Goal: Task Accomplishment & Management: Manage account settings

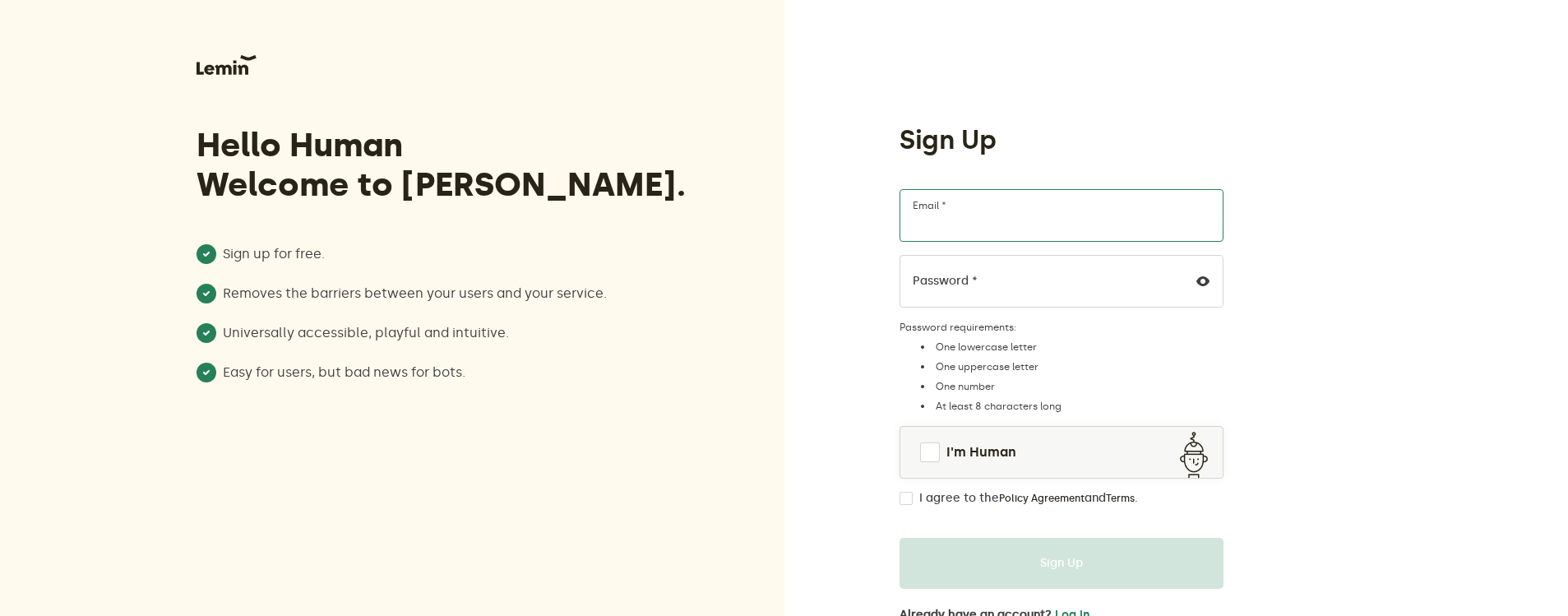
click at [959, 223] on input "Email *" at bounding box center [1061, 215] width 324 height 53
click at [966, 219] on input "Email *" at bounding box center [1061, 215] width 324 height 53
type input "[EMAIL_ADDRESS][DOMAIN_NAME]"
click at [808, 226] on div "Sign Up Artmanville7@gmail.com Email * Password * Password requirements: One lo…" at bounding box center [1176, 344] width 784 height 688
click at [942, 280] on label "Password *" at bounding box center [944, 281] width 65 height 13
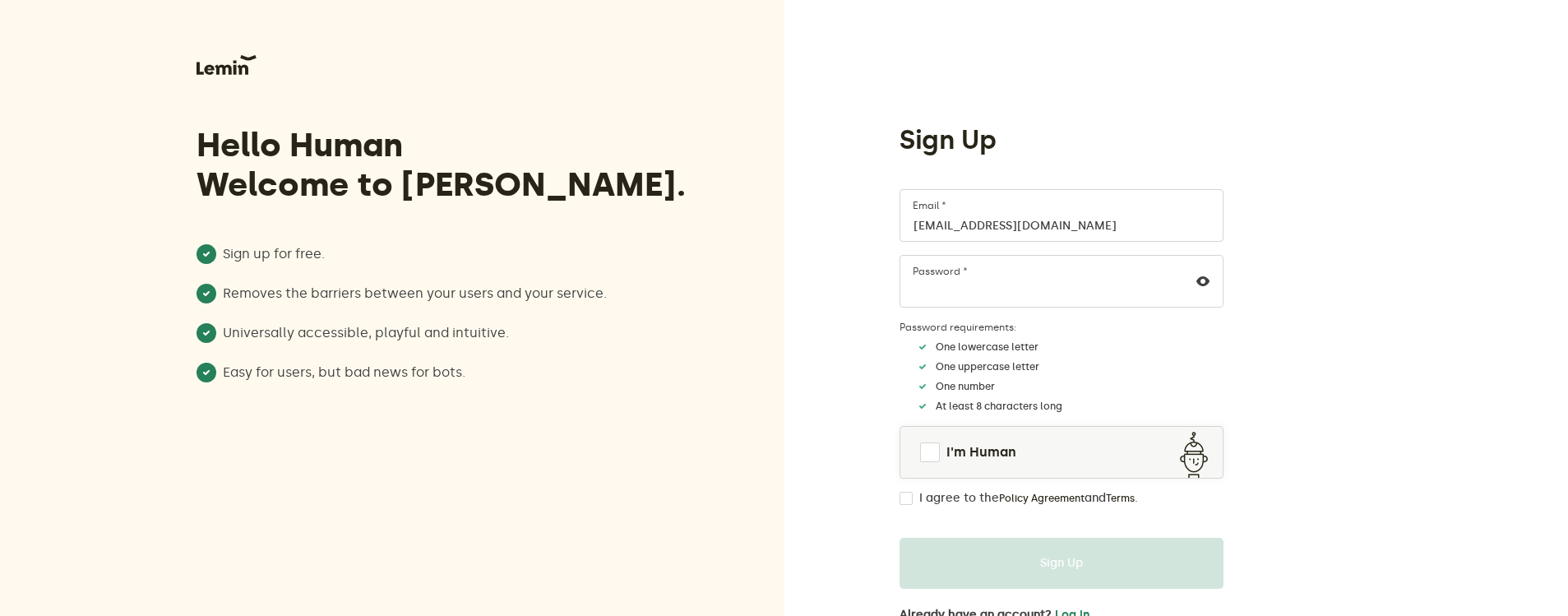
click at [824, 245] on div "Sign Up Artmanville7@gmail.com Email * Password * Password requirements: One lo…" at bounding box center [1176, 344] width 784 height 688
click at [936, 455] on span at bounding box center [930, 453] width 20 height 20
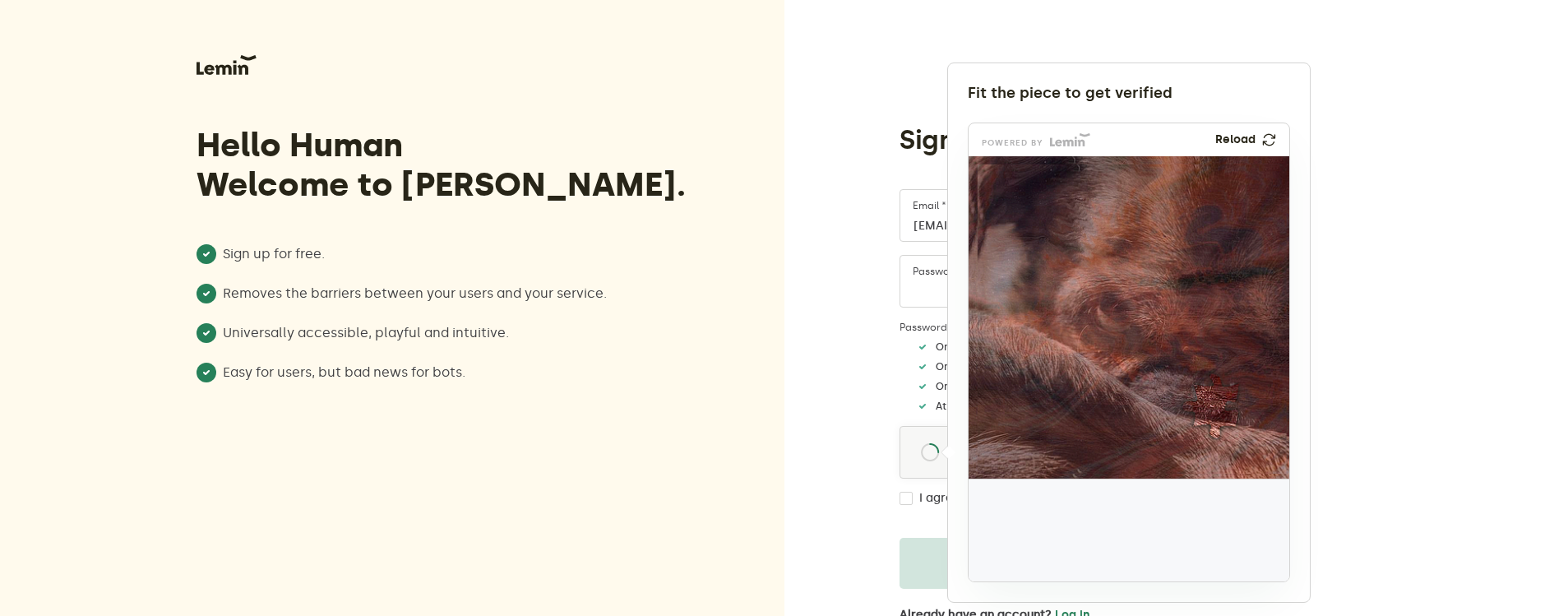
drag, startPoint x: 1028, startPoint y: 541, endPoint x: 1217, endPoint y: 418, distance: 225.5
click at [1217, 418] on img at bounding box center [1102, 515] width 532 height 323
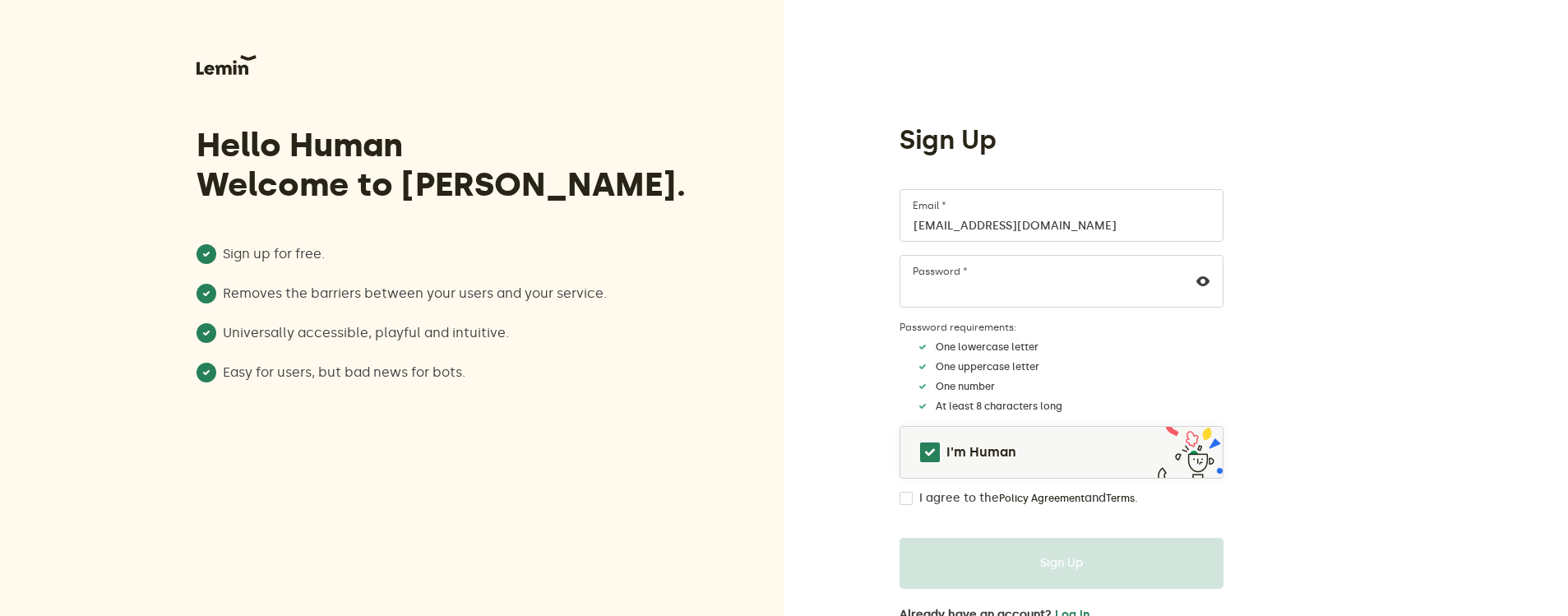
click at [908, 497] on input "I agree to the Policy Agreement and Terms ." at bounding box center [906, 498] width 13 height 13
checkbox input "true"
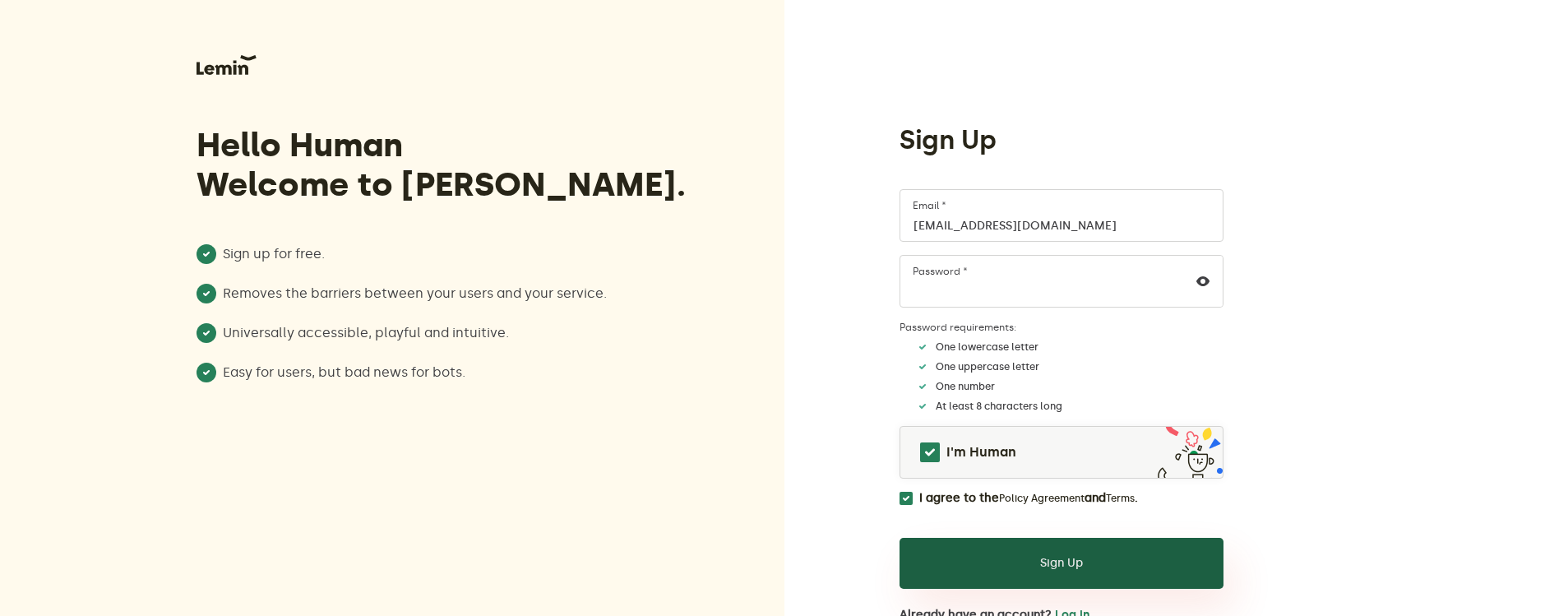
click at [1034, 564] on button "Sign Up" at bounding box center [1061, 563] width 324 height 51
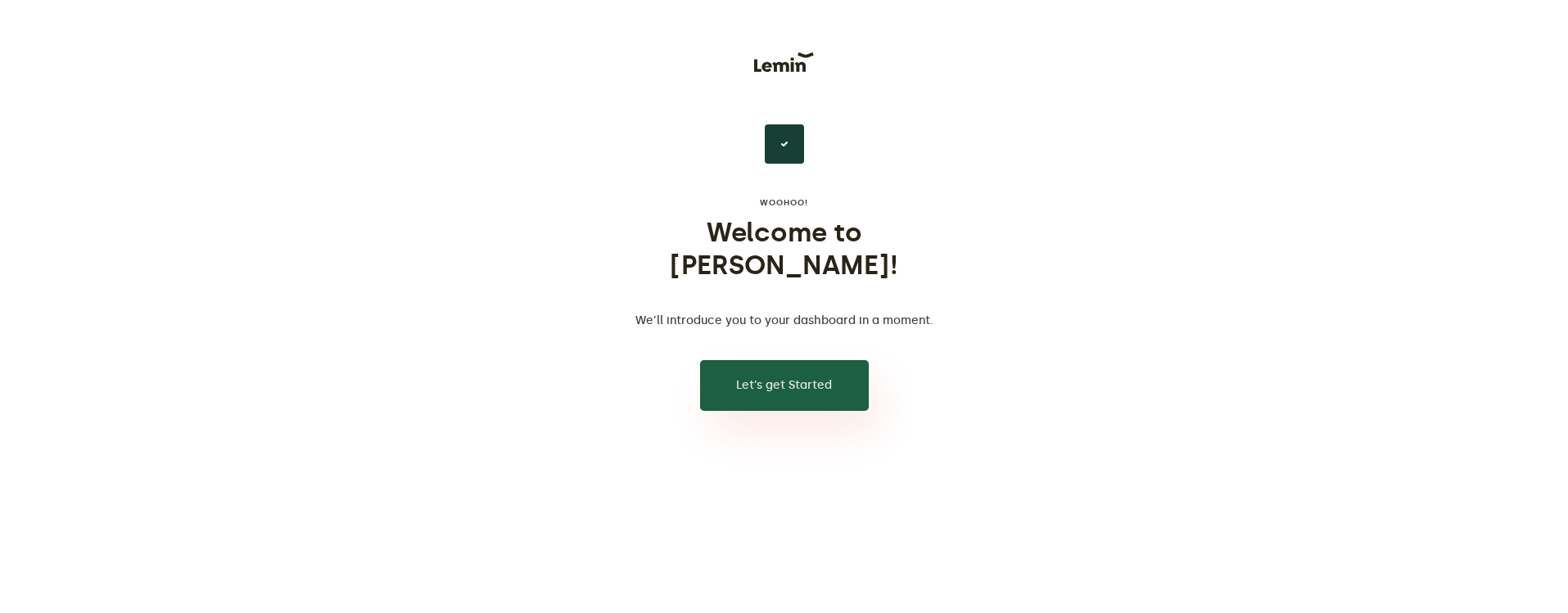
click at [808, 360] on button "Let’s get Started" at bounding box center [784, 385] width 169 height 51
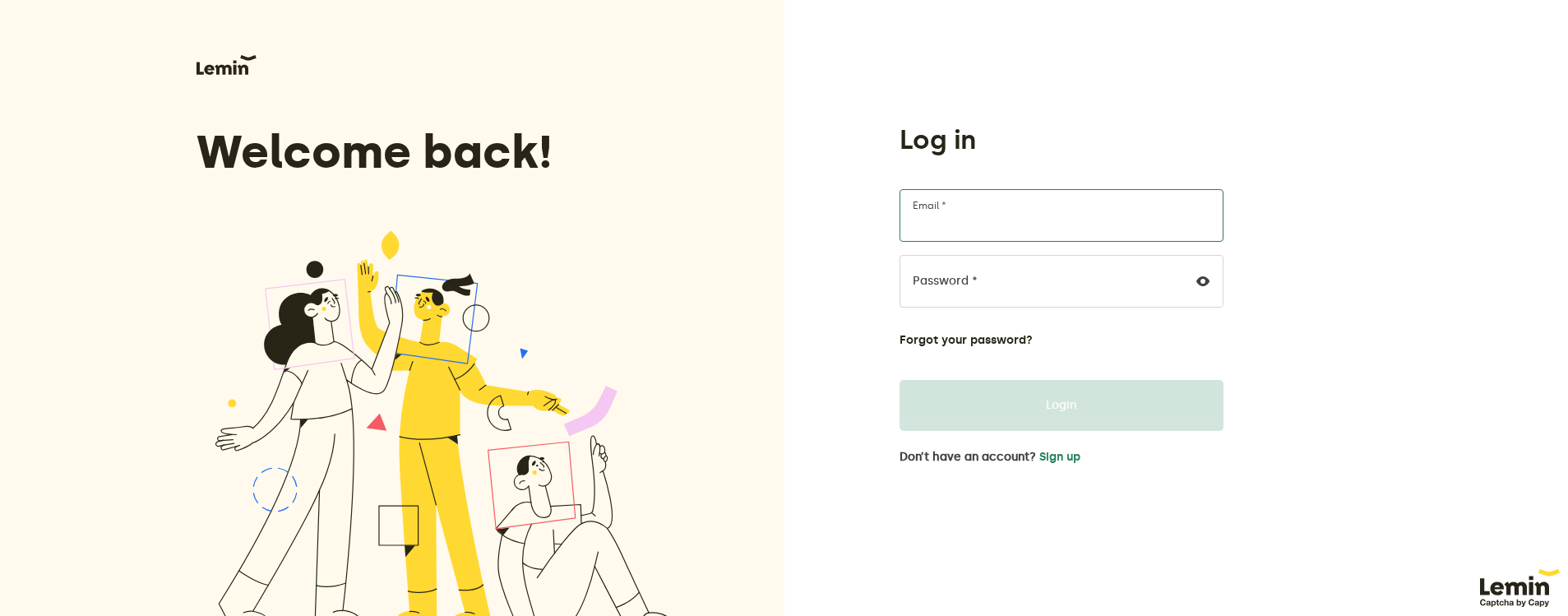
click at [979, 225] on input "Email *" at bounding box center [1061, 215] width 324 height 53
type input "[EMAIL_ADDRESS][DOMAIN_NAME]"
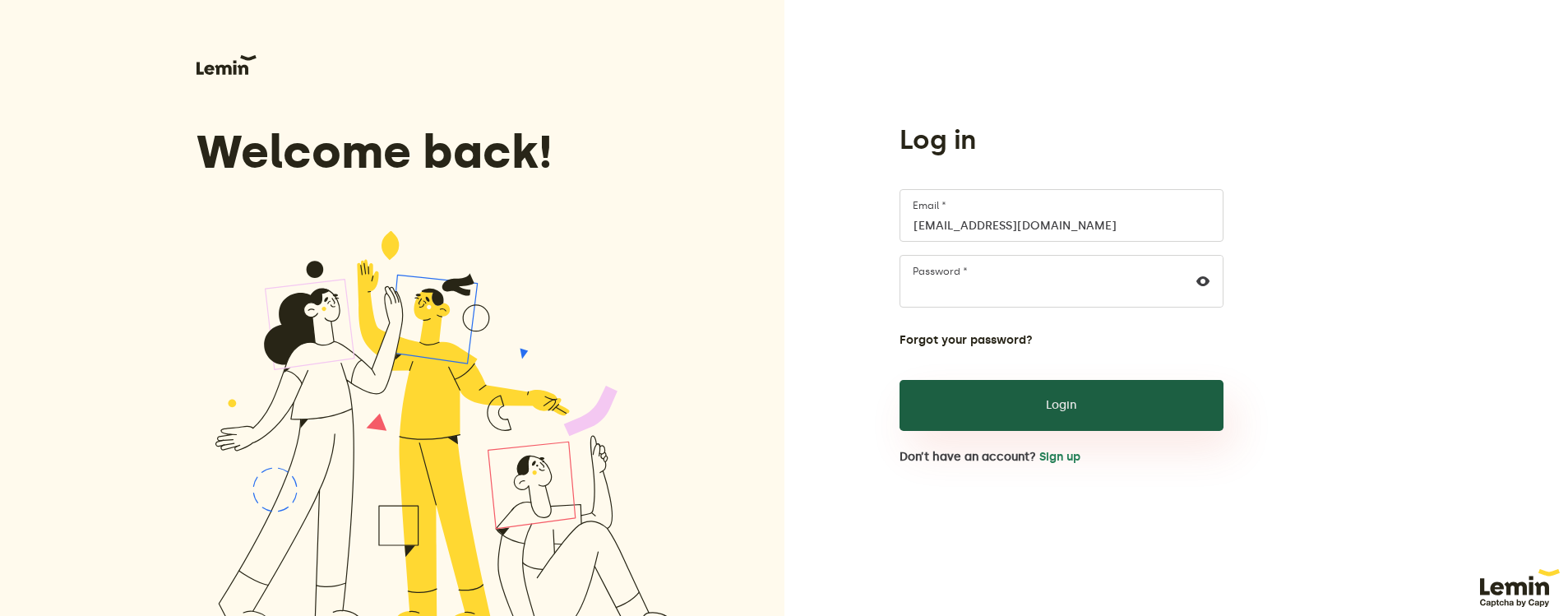
click at [1013, 403] on button "Login" at bounding box center [1061, 405] width 324 height 51
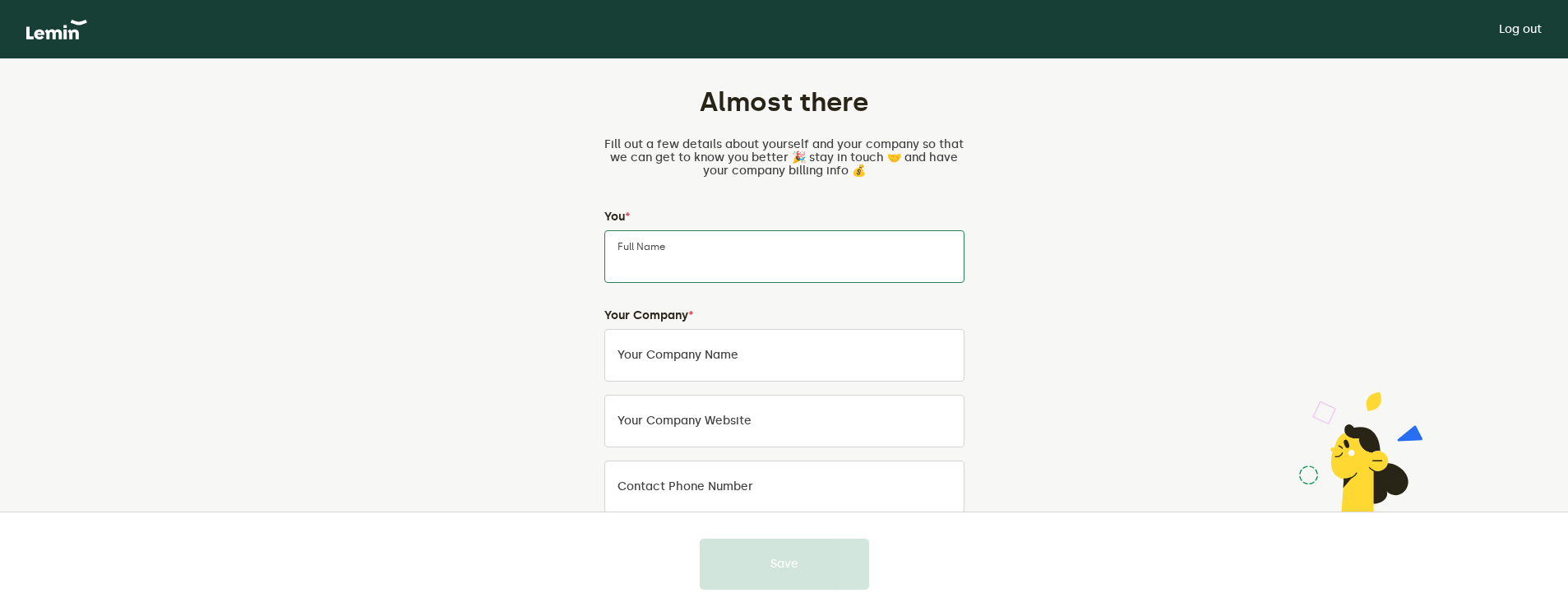
click at [690, 257] on input "Full Name" at bounding box center [785, 256] width 361 height 53
type input "Art Manville"
click at [712, 360] on label "Your Company Name" at bounding box center [677, 355] width 121 height 13
click at [712, 360] on input "Your Company Name" at bounding box center [785, 355] width 361 height 53
type input "MAK Vnetures"
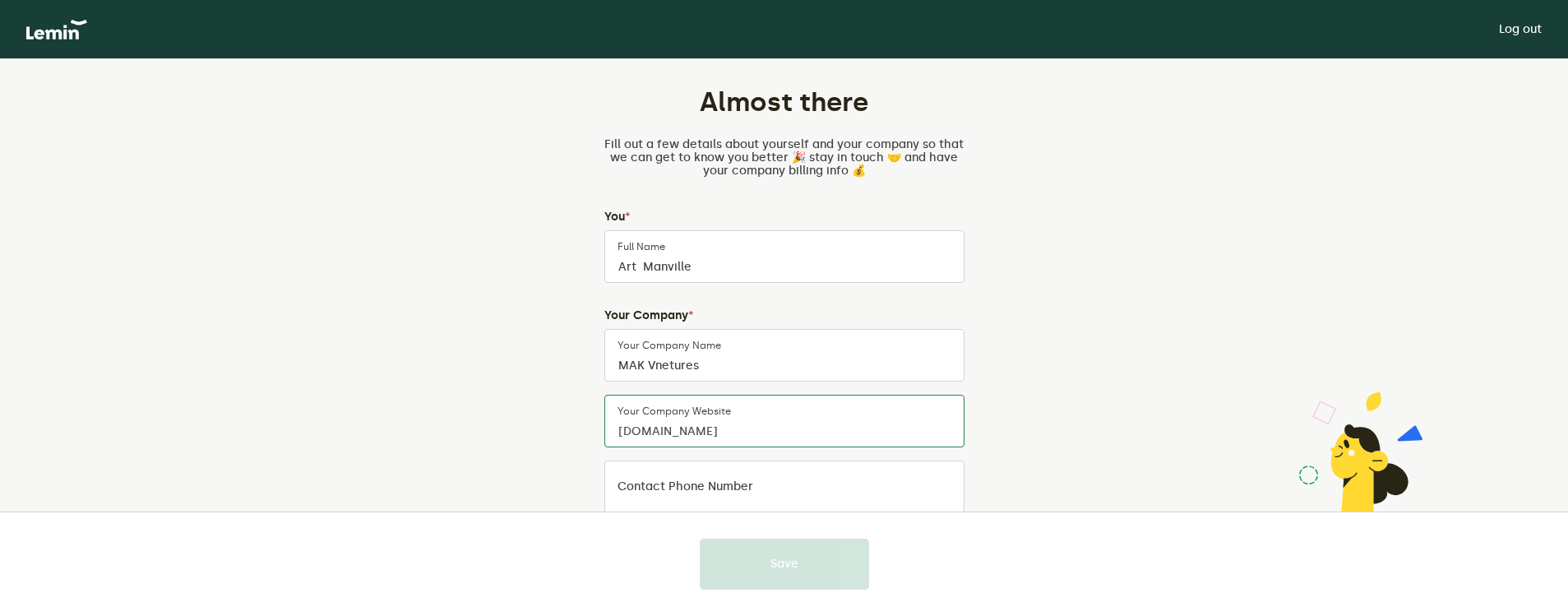
type input "[DOMAIN_NAME]"
click at [539, 356] on div "Almost there Fill out a few details about yourself and your company so that we …" at bounding box center [784, 552] width 770 height 987
click at [648, 482] on label "Contact Phone Number" at bounding box center [685, 486] width 135 height 13
click at [648, 482] on input "Contact Phone Number" at bounding box center [785, 486] width 361 height 53
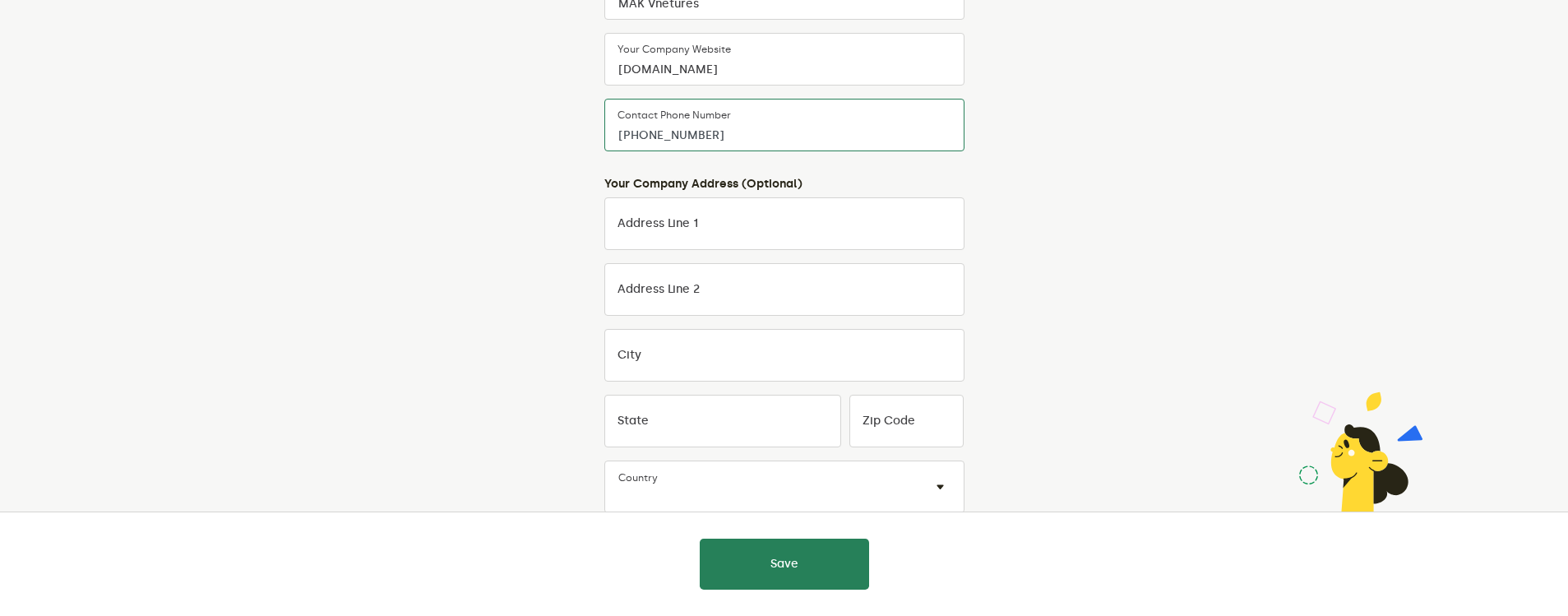
scroll to position [363, 0]
type input "[PHONE_NUMBER]"
click at [810, 568] on button "Save" at bounding box center [784, 564] width 169 height 51
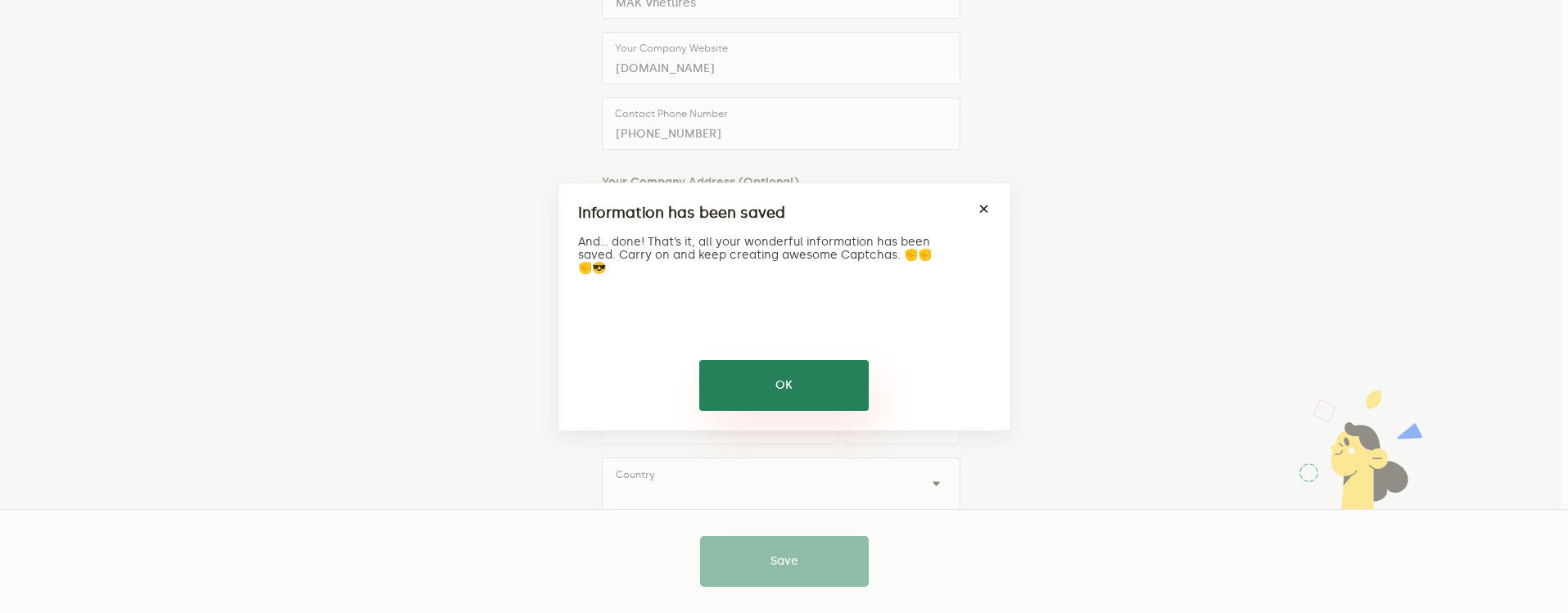
click at [790, 386] on button "OK" at bounding box center [784, 385] width 170 height 51
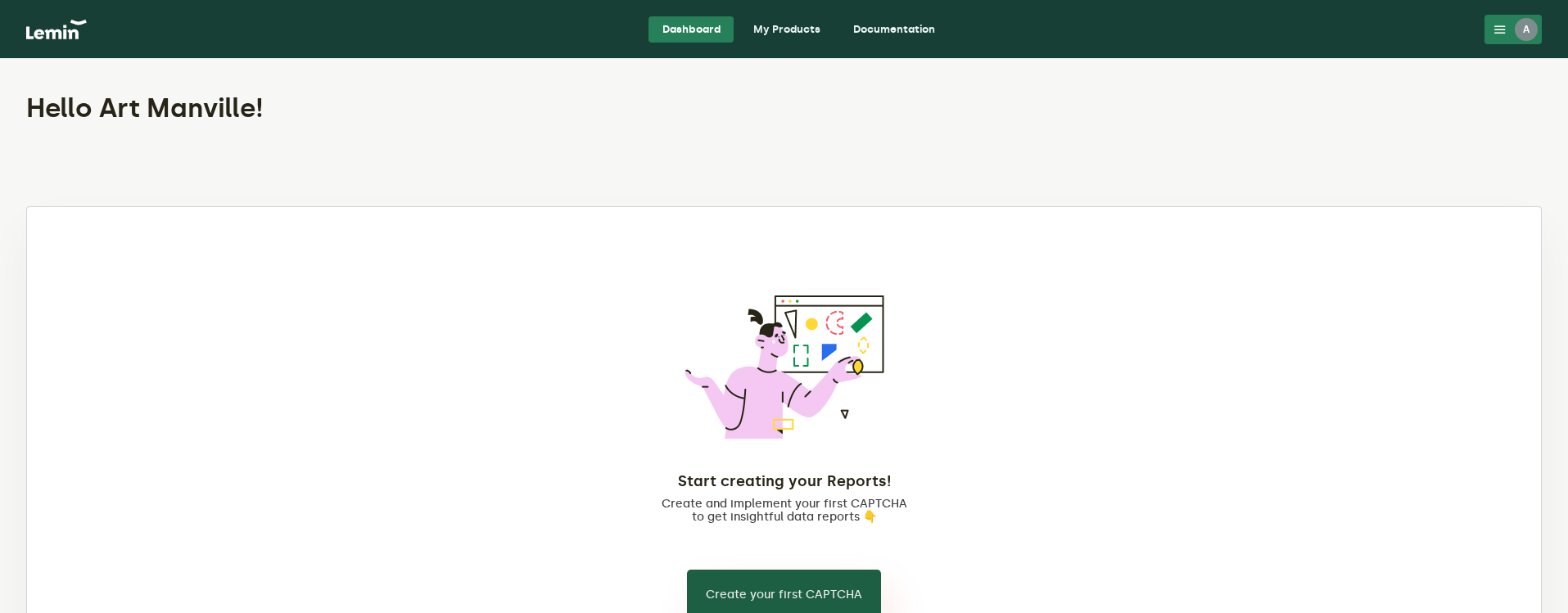
click at [776, 569] on button "Create your first CAPTCHA" at bounding box center [784, 594] width 194 height 51
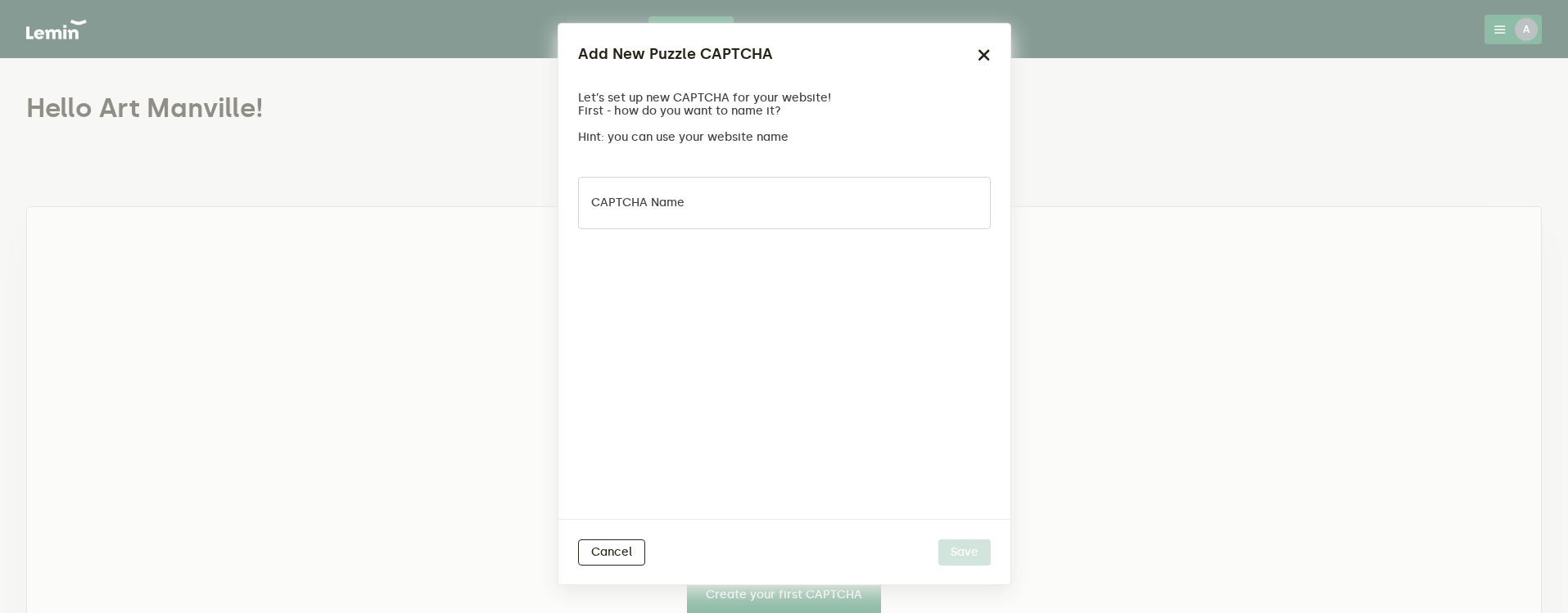
click at [663, 206] on label "CAPTCHA name" at bounding box center [638, 202] width 93 height 13
click at [663, 206] on input "CAPTCHA name" at bounding box center [784, 202] width 413 height 53
type input "zenrenu"
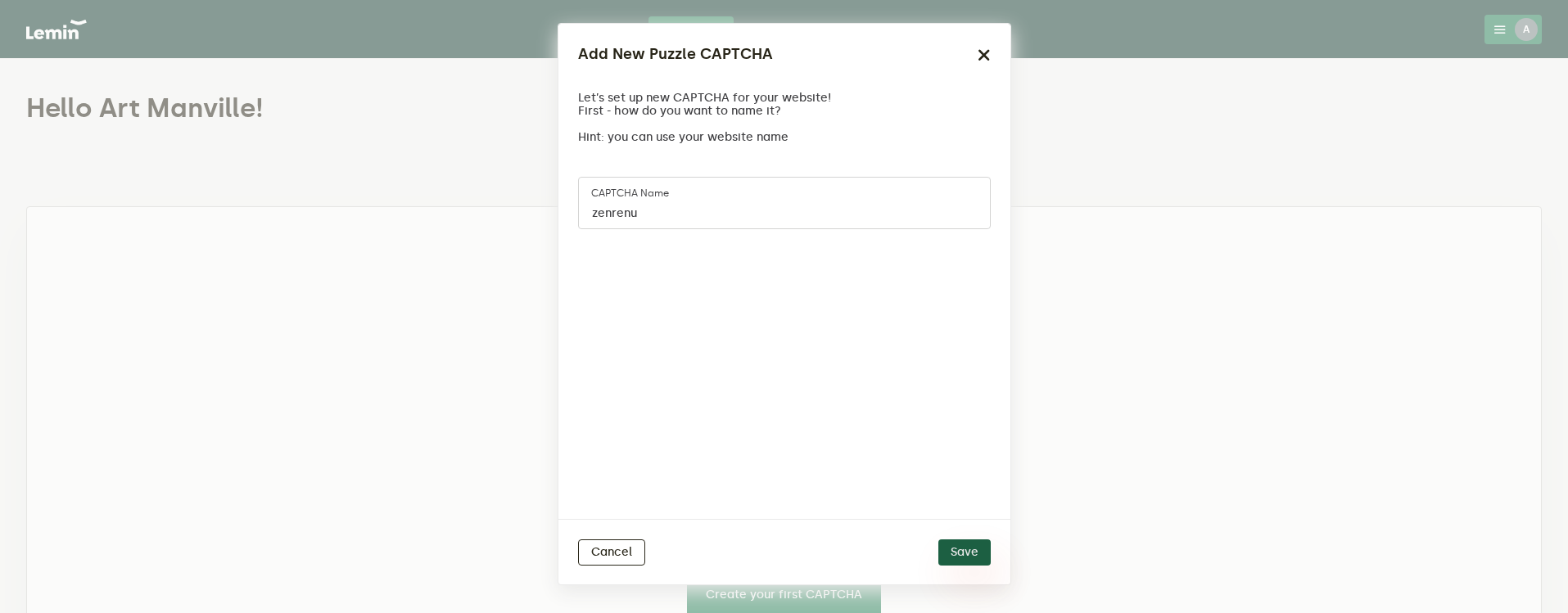
click at [959, 547] on button "Save" at bounding box center [964, 552] width 53 height 26
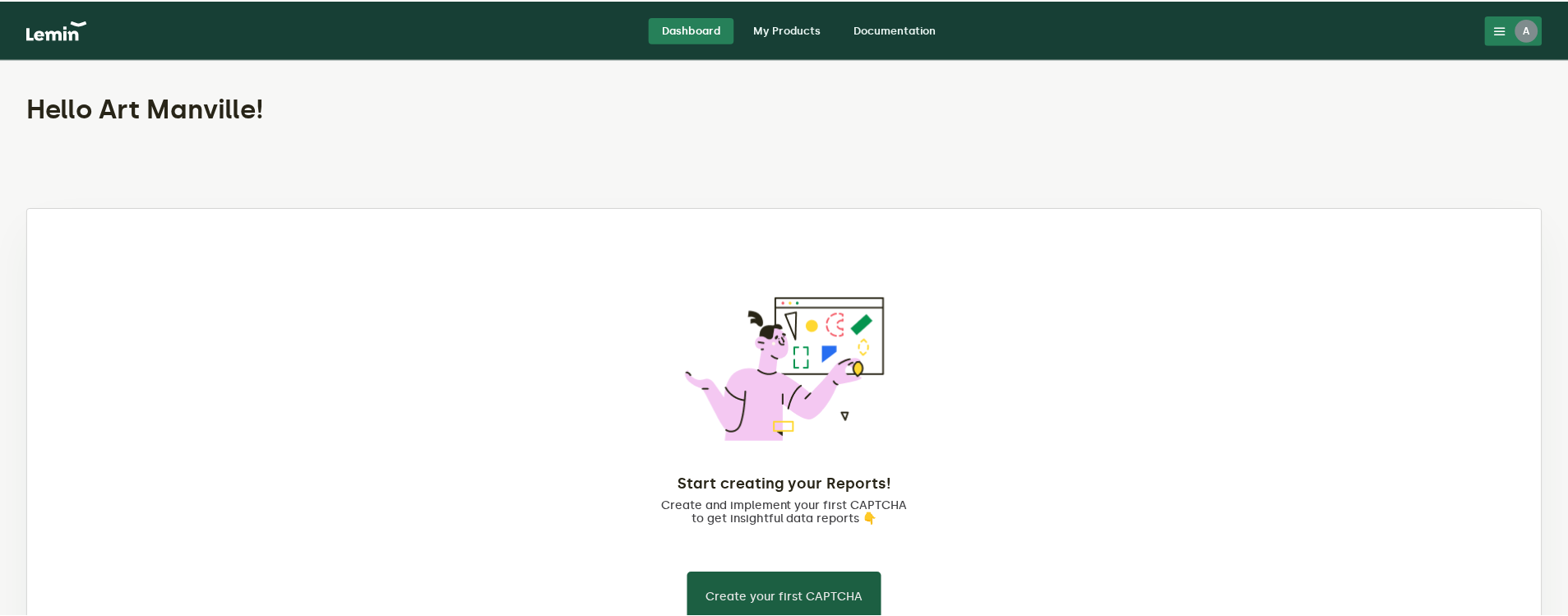
scroll to position [7, 0]
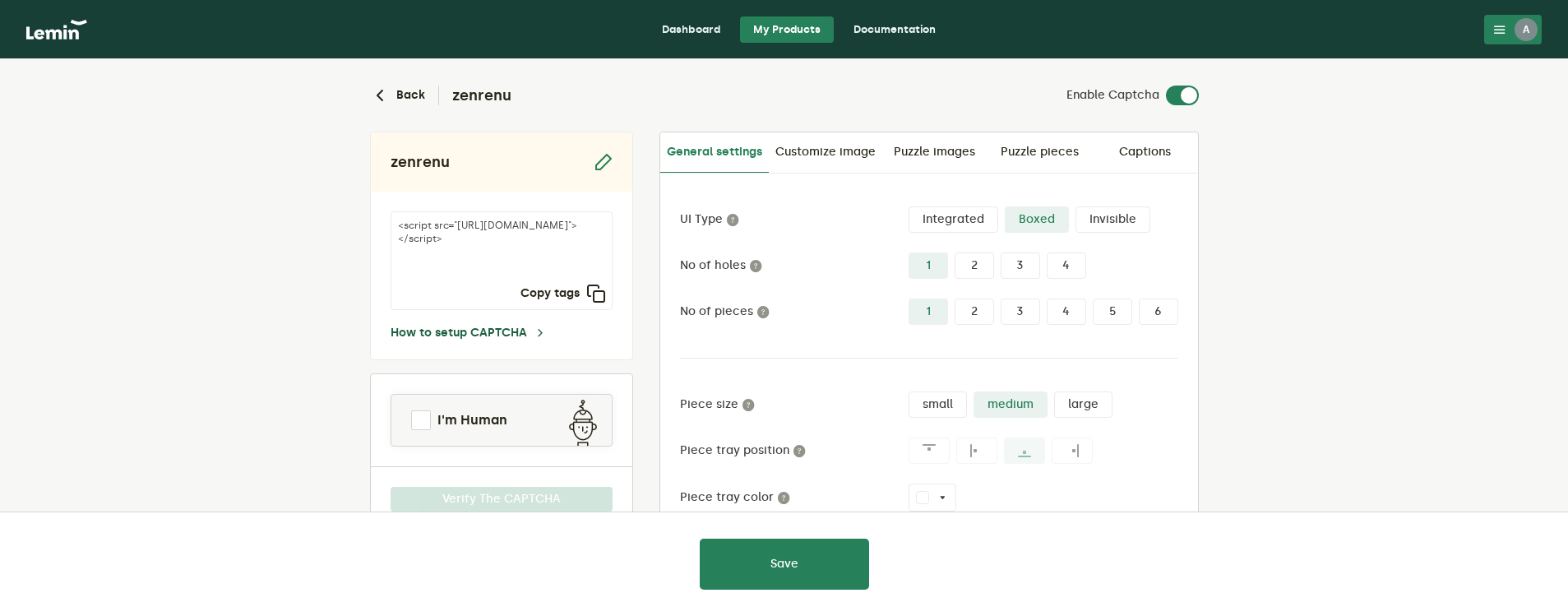
click at [535, 332] on icon at bounding box center [540, 333] width 13 height 13
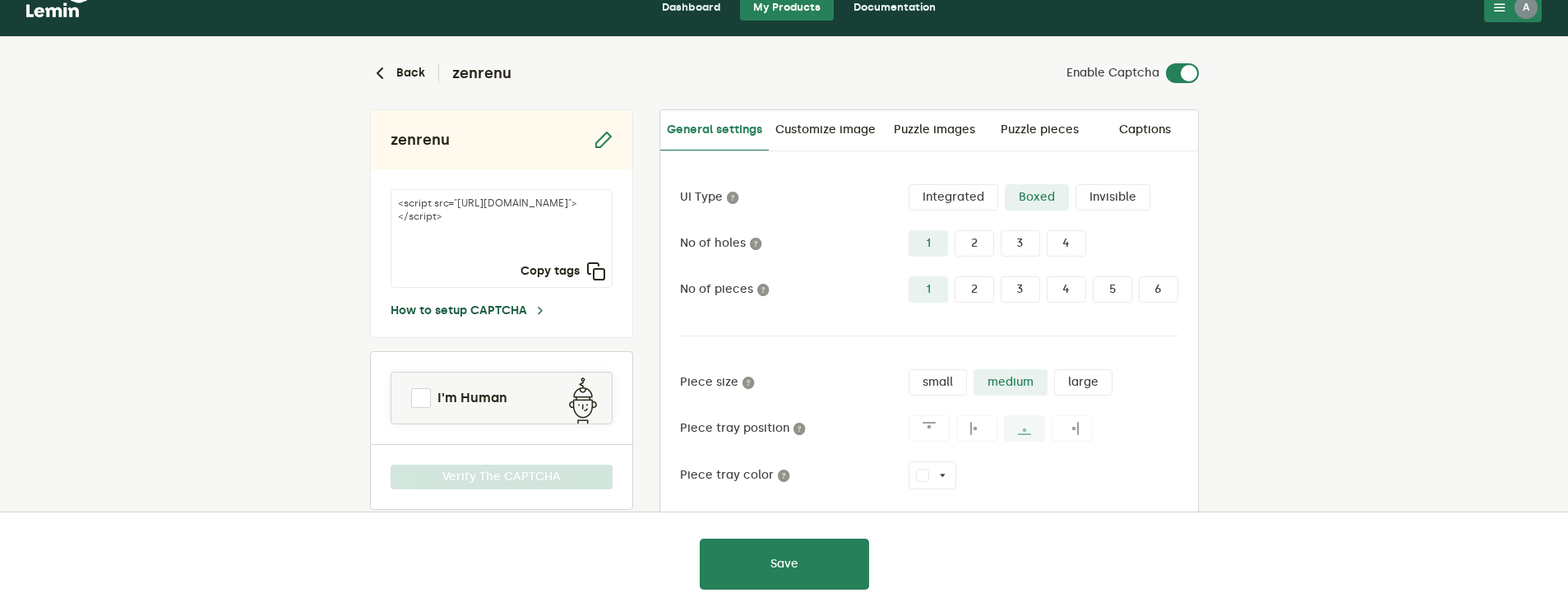
scroll to position [23, 0]
click at [841, 129] on link "Customize image" at bounding box center [826, 130] width 114 height 40
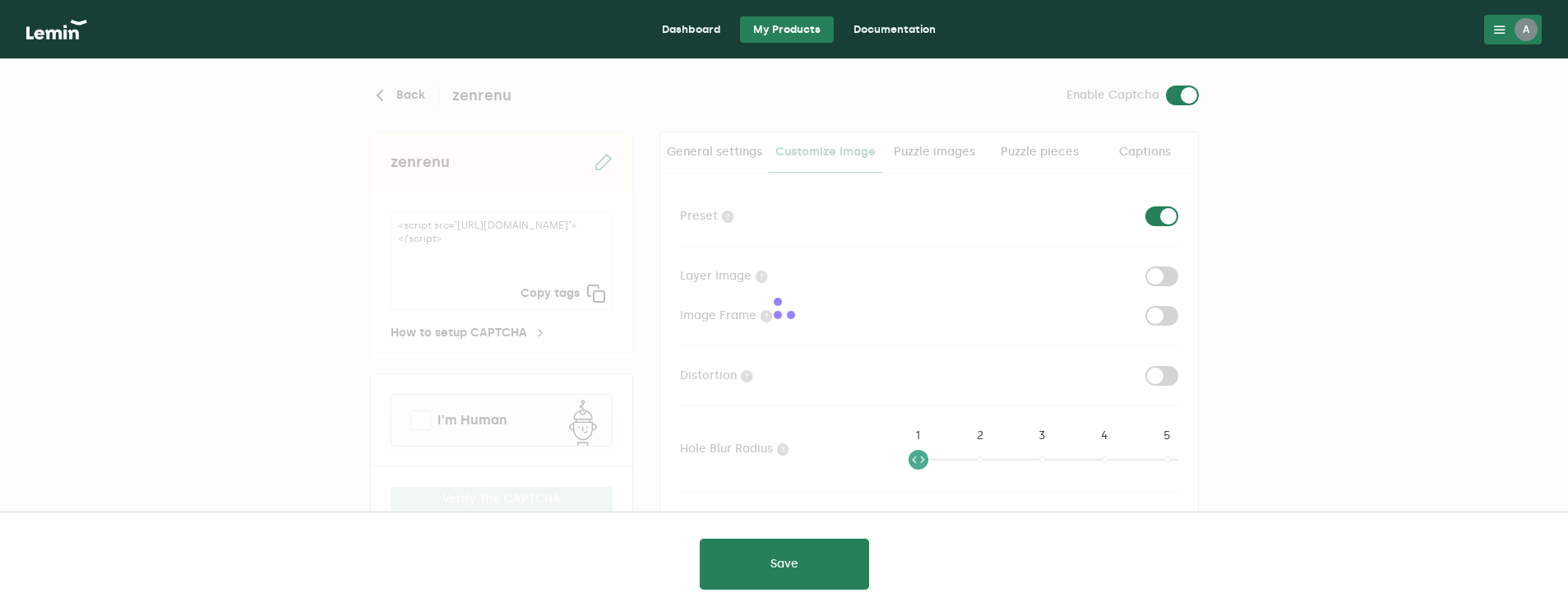
checkbox input "true"
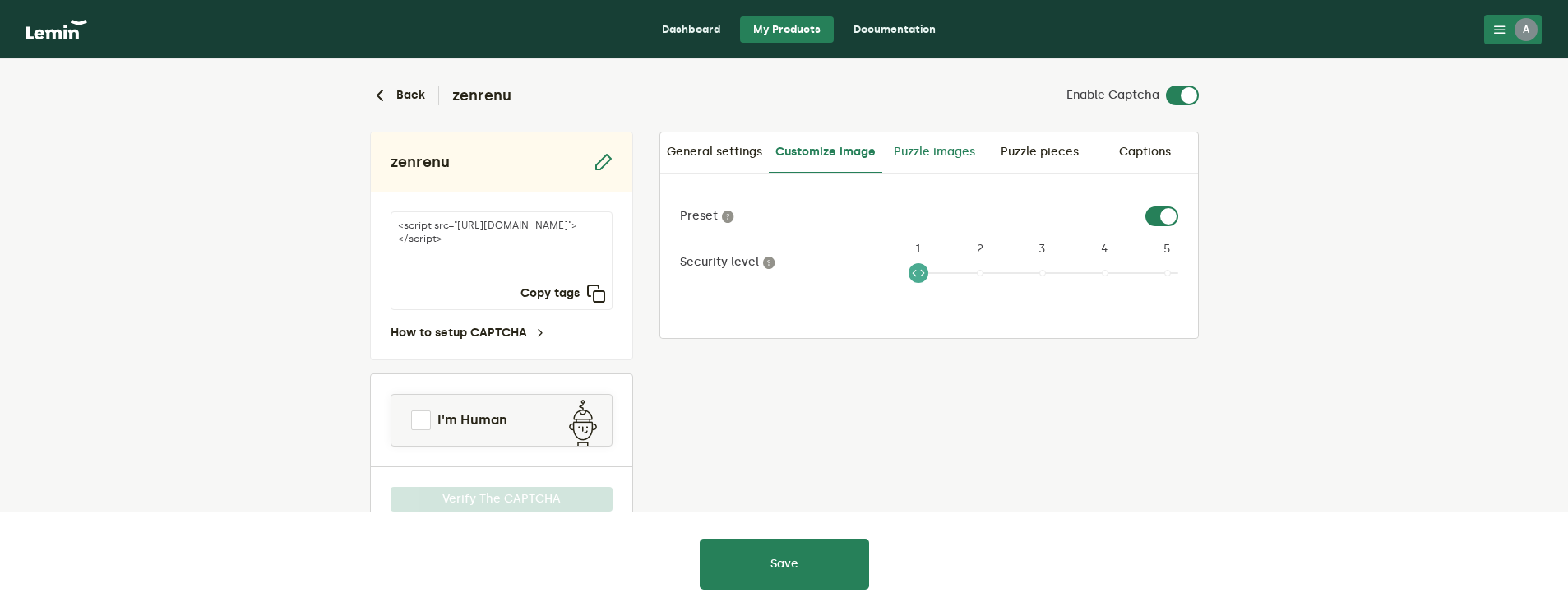
click at [917, 148] on link "Puzzle images" at bounding box center [935, 153] width 106 height 40
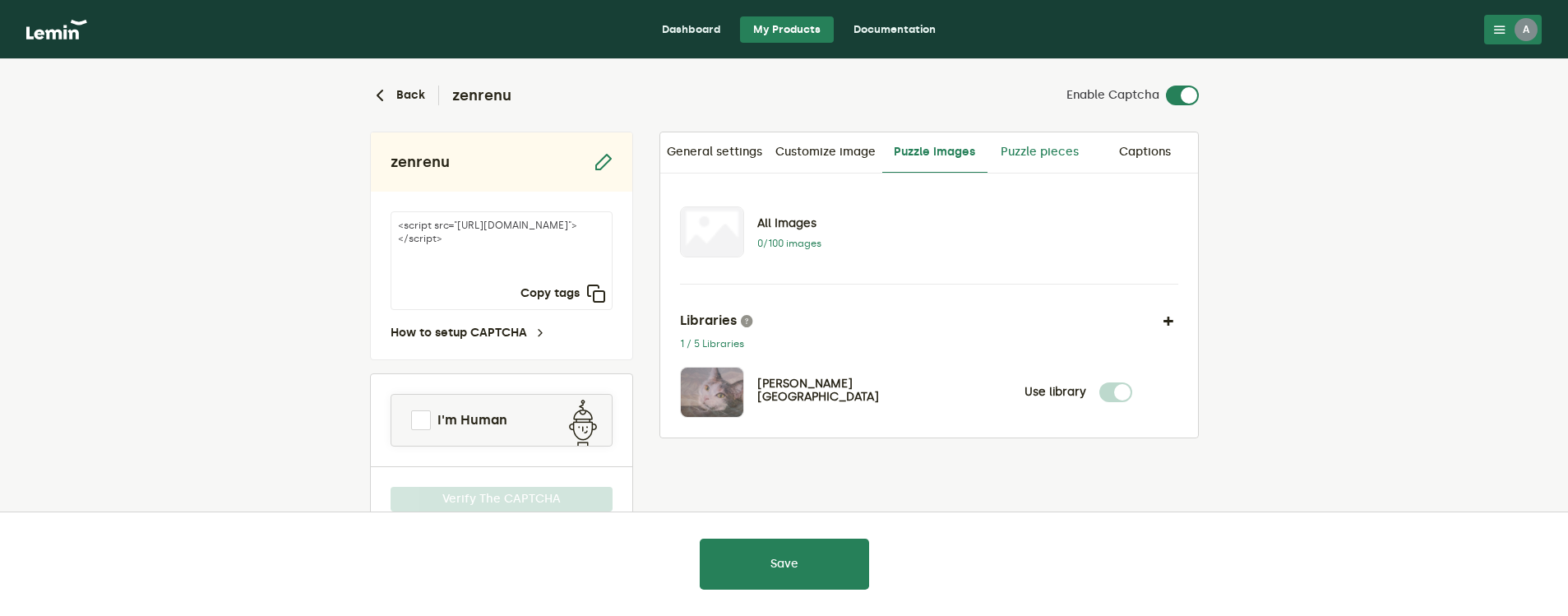
click at [1045, 155] on link "Puzzle pieces" at bounding box center [1040, 153] width 106 height 40
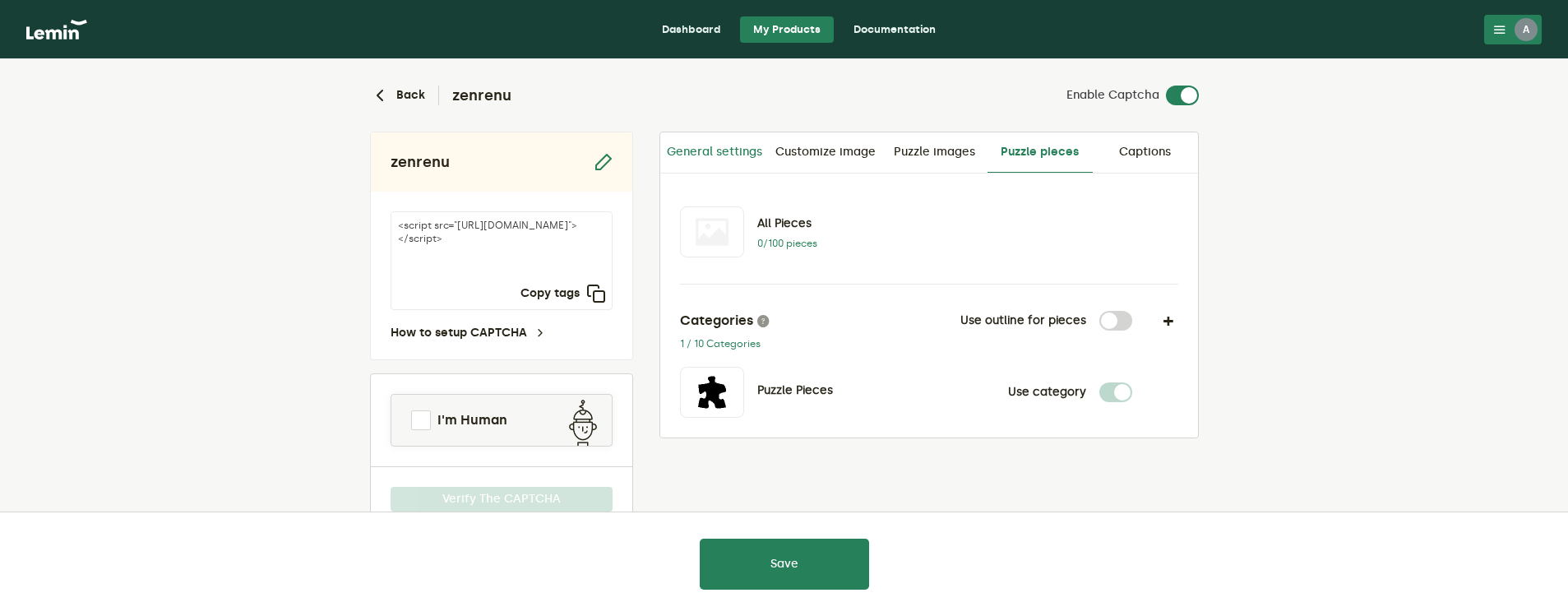
click at [727, 151] on link "General settings" at bounding box center [714, 153] width 109 height 40
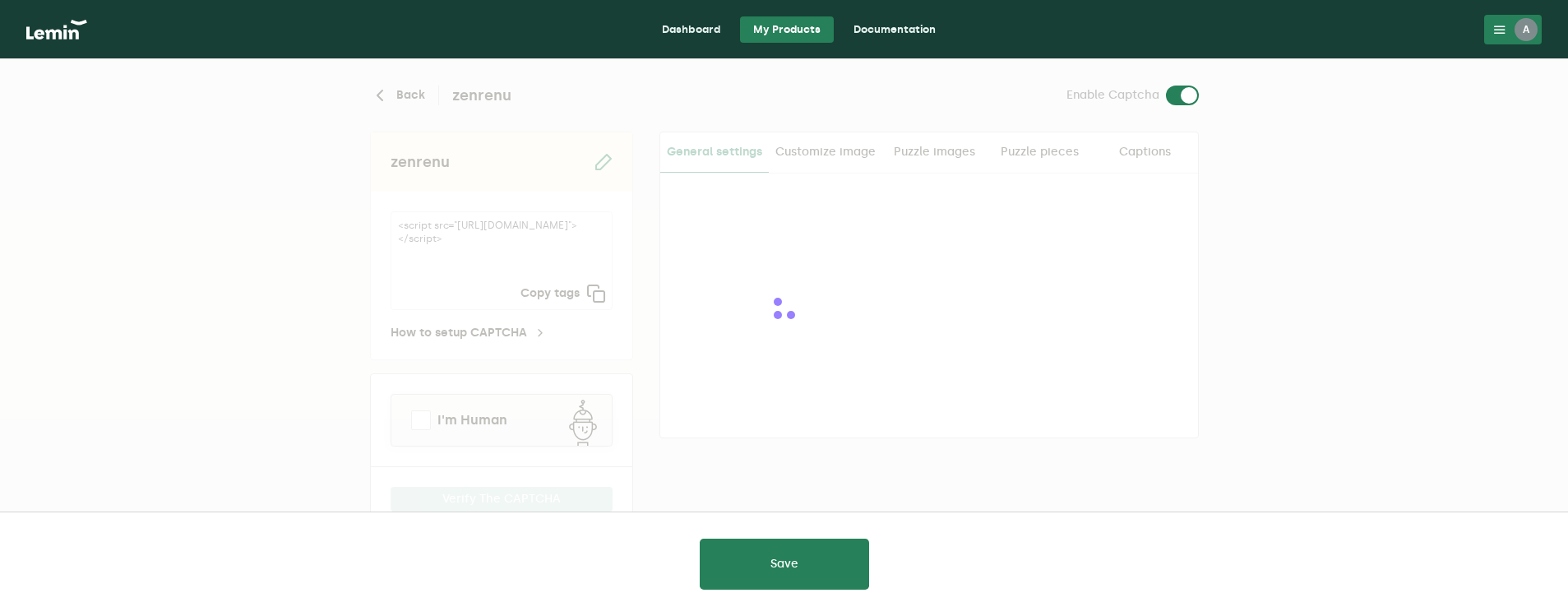
type input "white"
checkbox input "true"
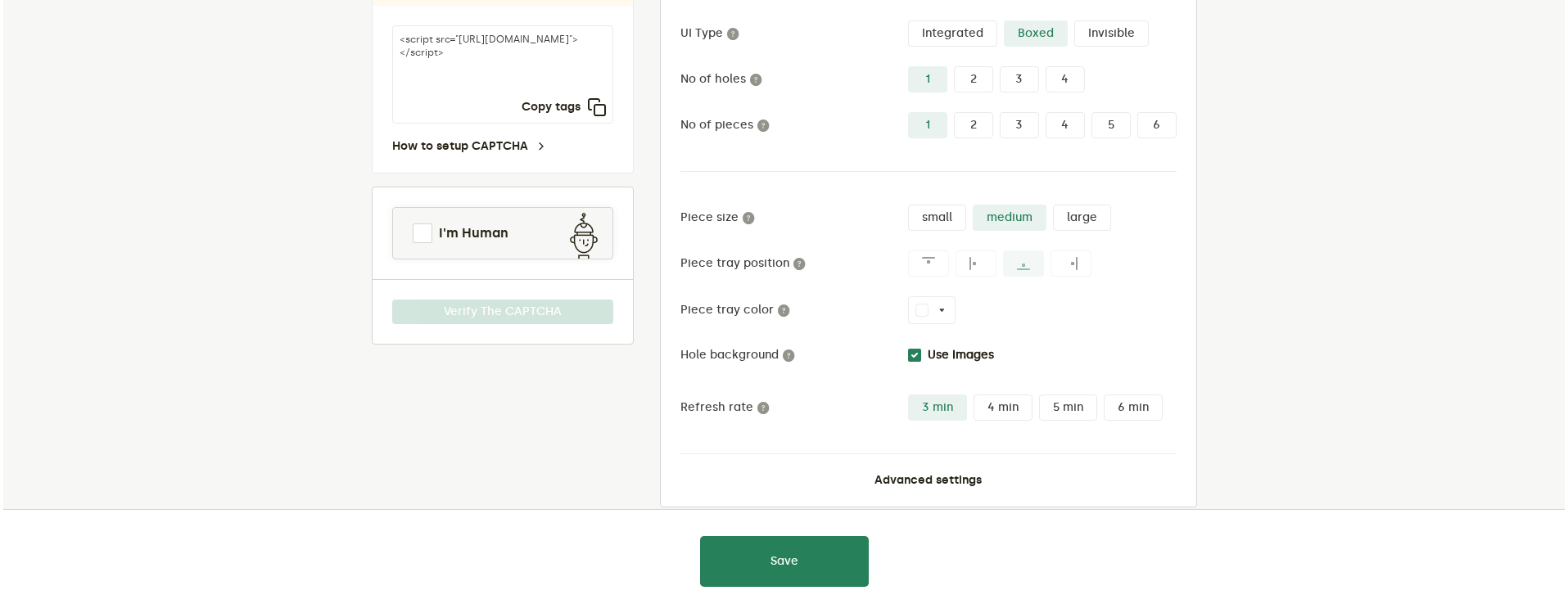
scroll to position [188, 0]
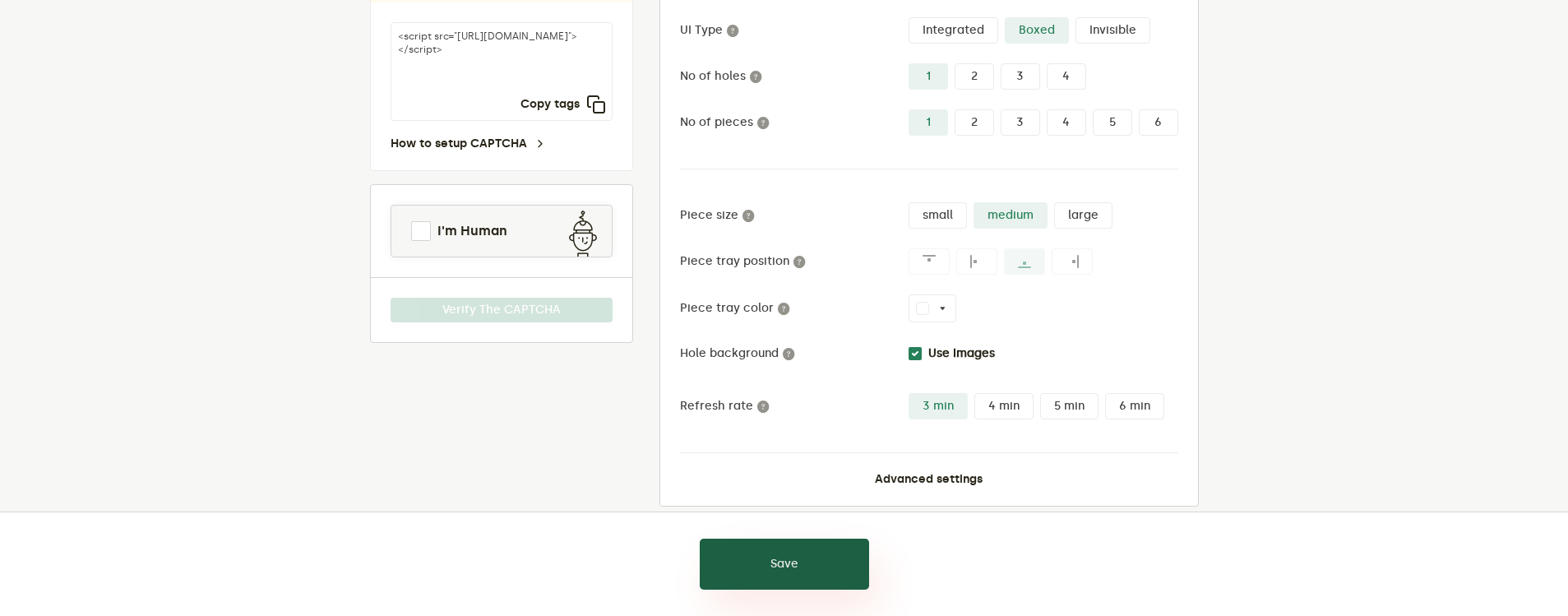
click at [783, 556] on button "Save" at bounding box center [784, 564] width 169 height 51
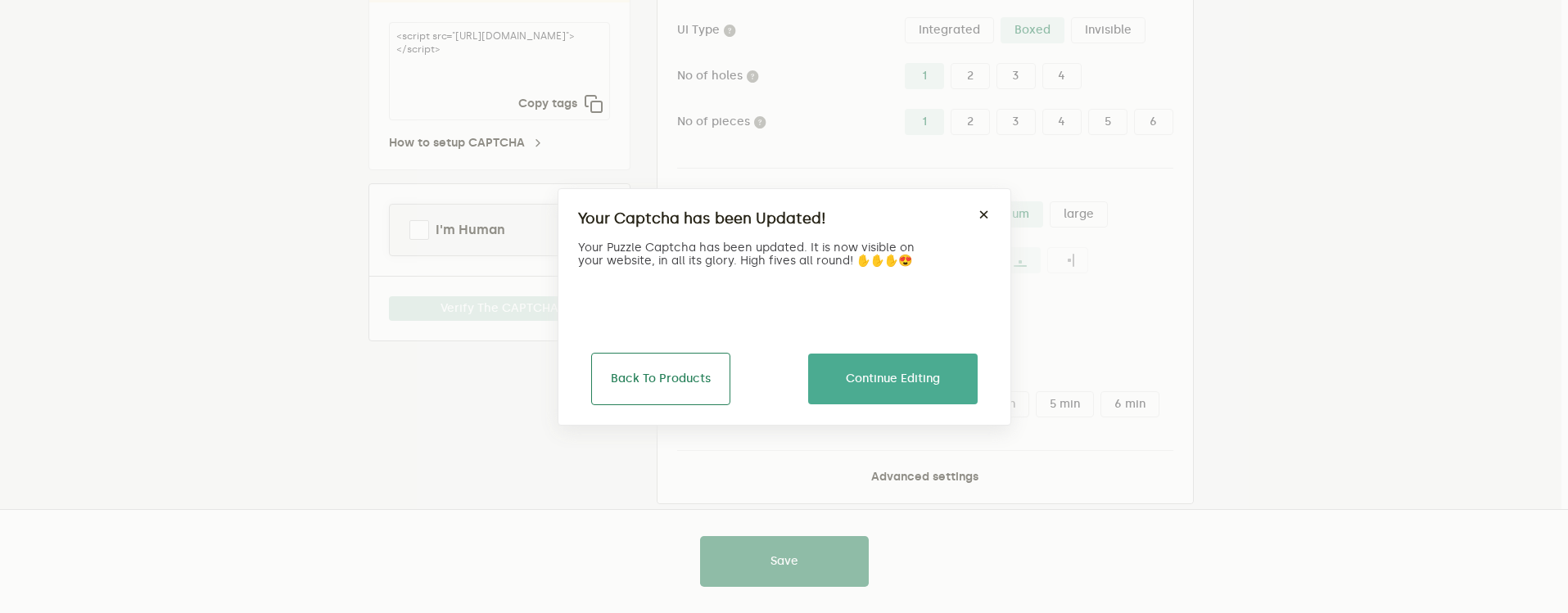
click at [696, 379] on button "Back To Products" at bounding box center [661, 379] width 139 height 53
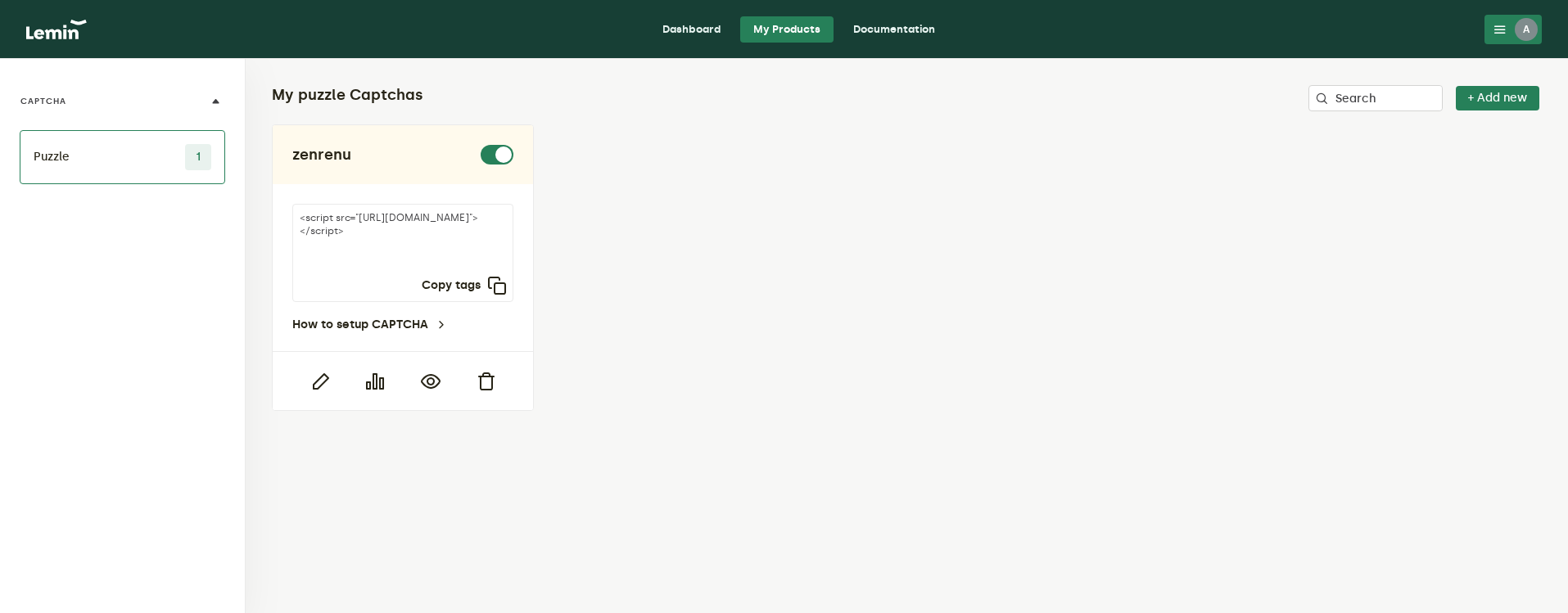
click at [1521, 25] on div "A" at bounding box center [1525, 29] width 23 height 23
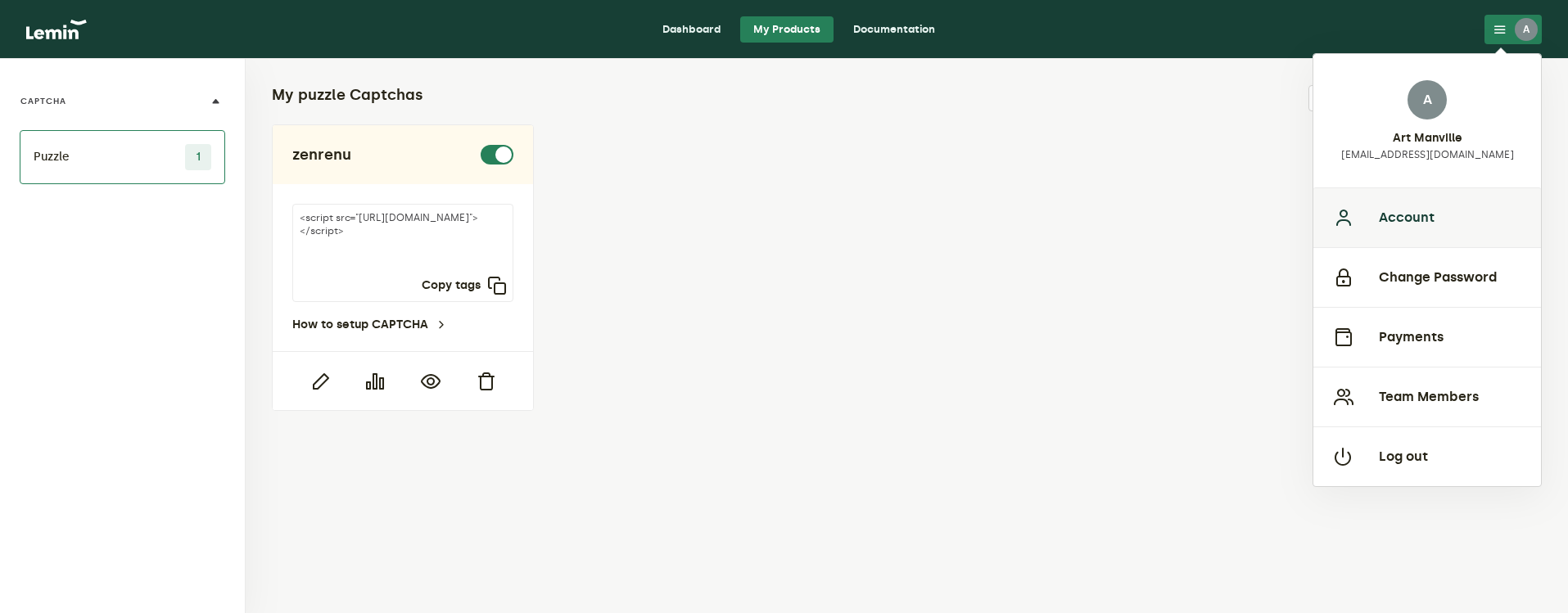
click at [1403, 214] on button "Account" at bounding box center [1426, 217] width 227 height 60
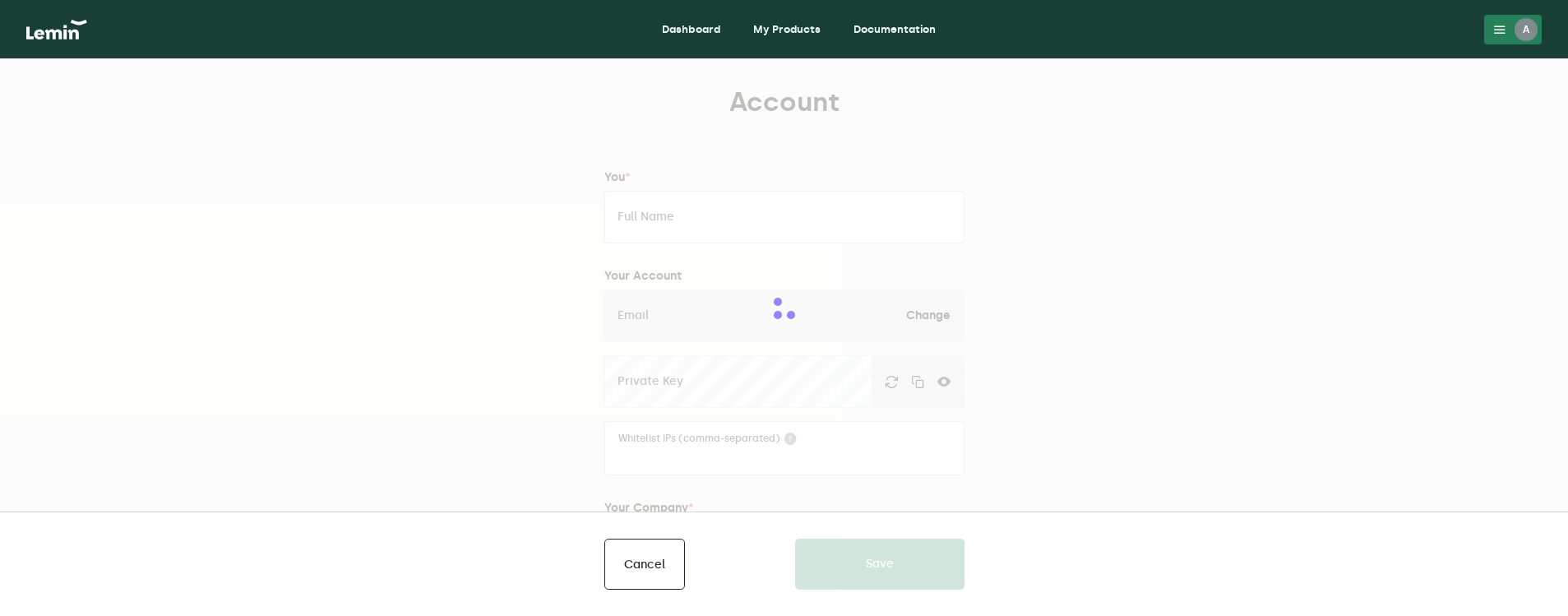
type input "Art Manville"
type input "[EMAIL_ADDRESS][DOMAIN_NAME]"
type input "MAK Vnetures"
type input "[DOMAIN_NAME]"
type input "[PHONE_NUMBER]"
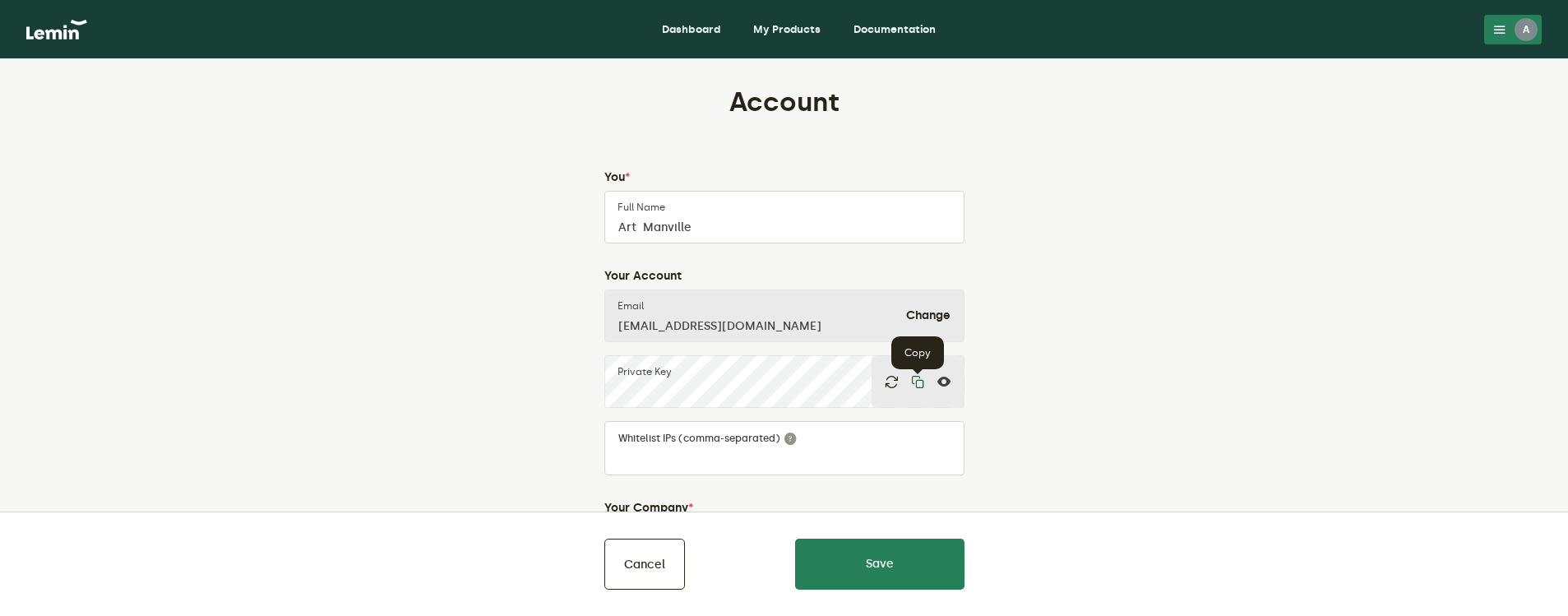
click at [915, 384] on icon "button" at bounding box center [917, 381] width 13 height 13
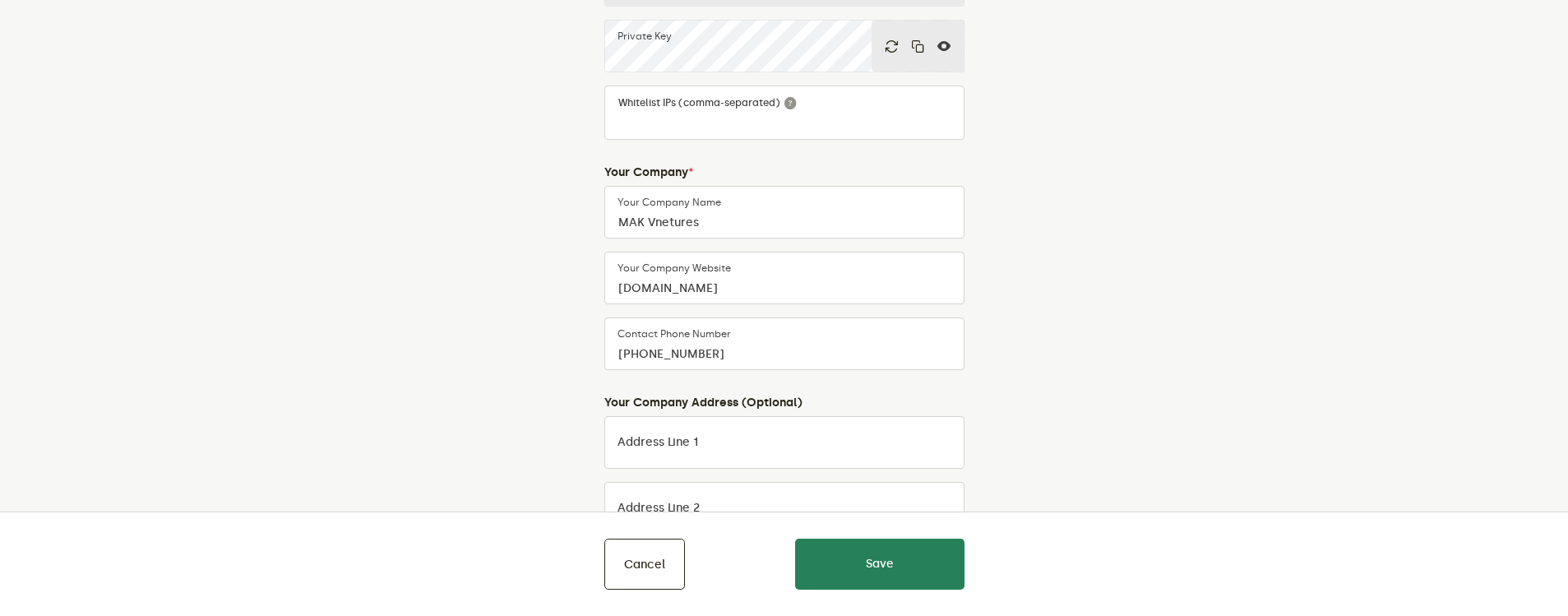
scroll to position [337, 0]
click at [654, 558] on button "Cancel" at bounding box center [645, 564] width 81 height 51
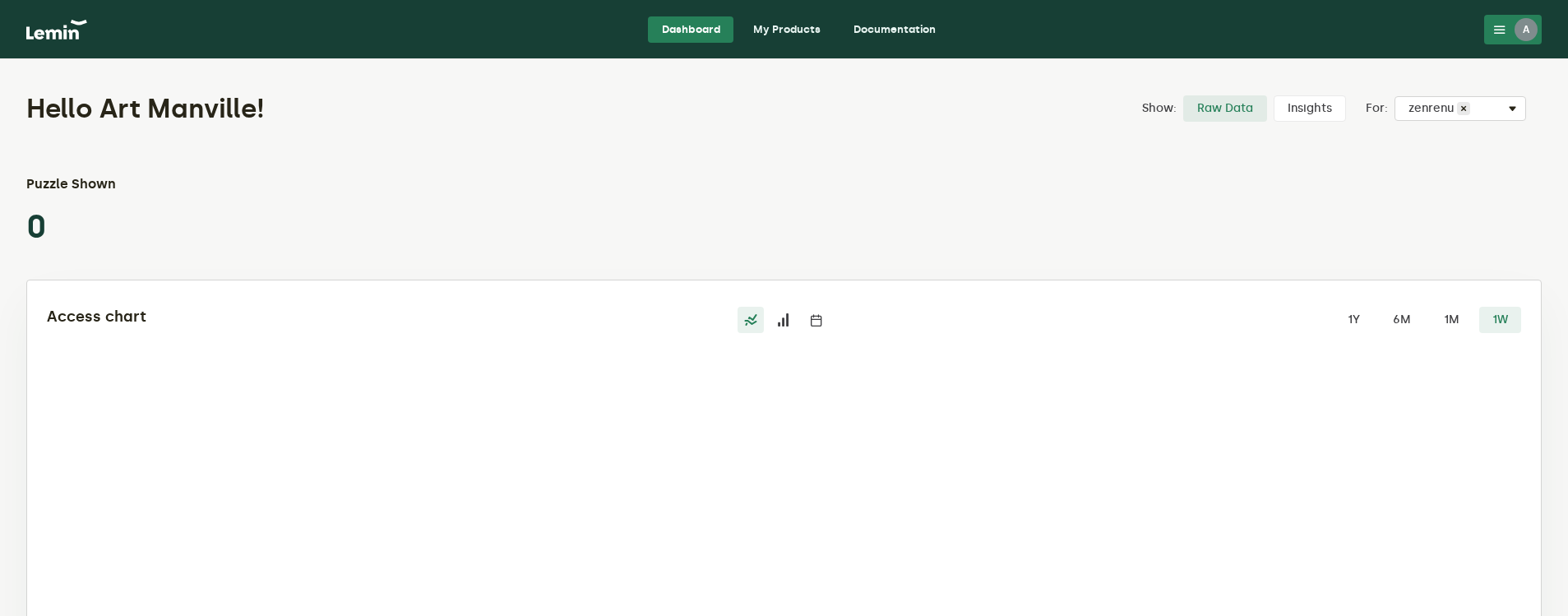
click at [781, 34] on link "My Products" at bounding box center [787, 30] width 94 height 26
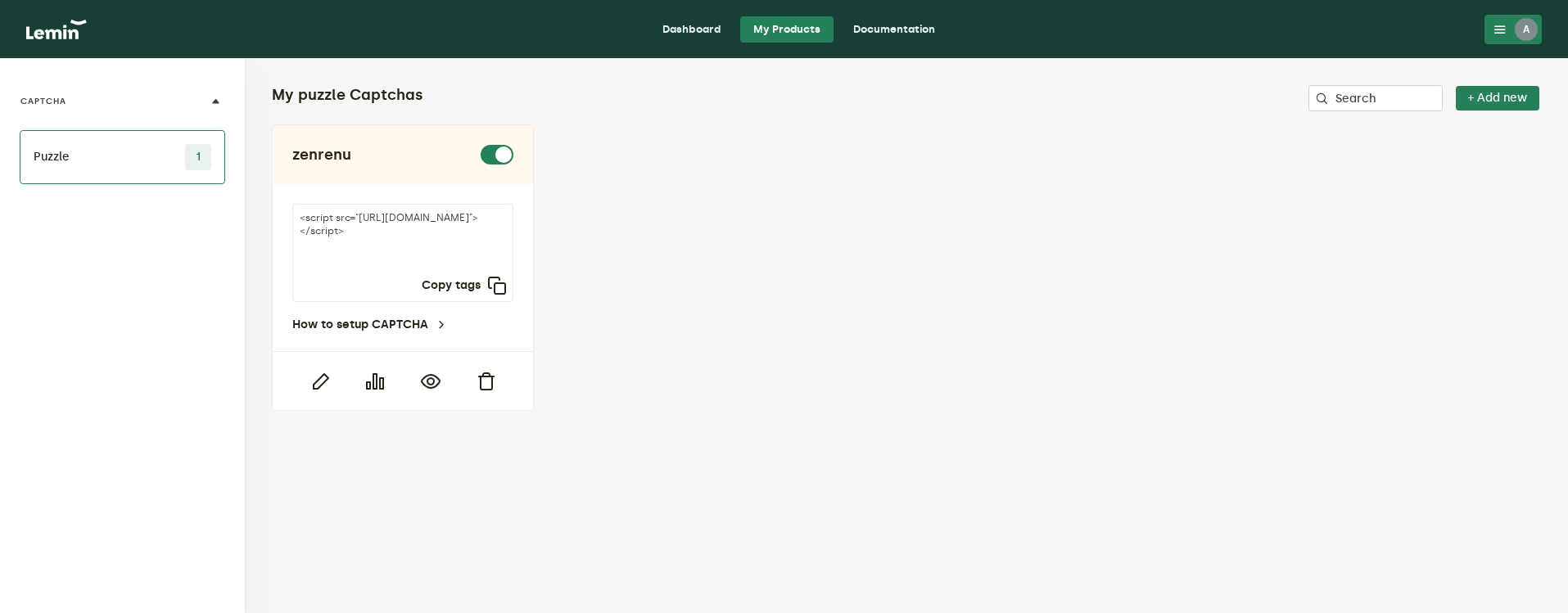
click at [785, 32] on link "My Products" at bounding box center [786, 30] width 93 height 26
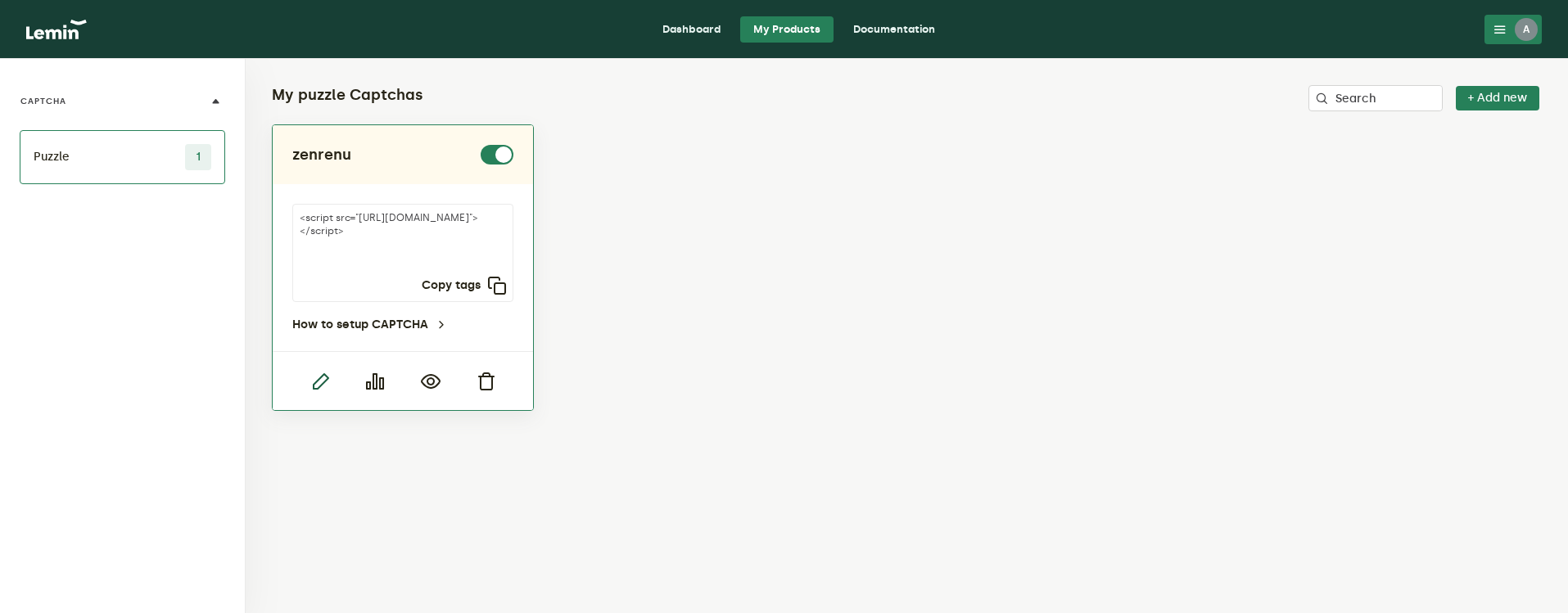
click at [317, 376] on icon "button" at bounding box center [320, 382] width 20 height 20
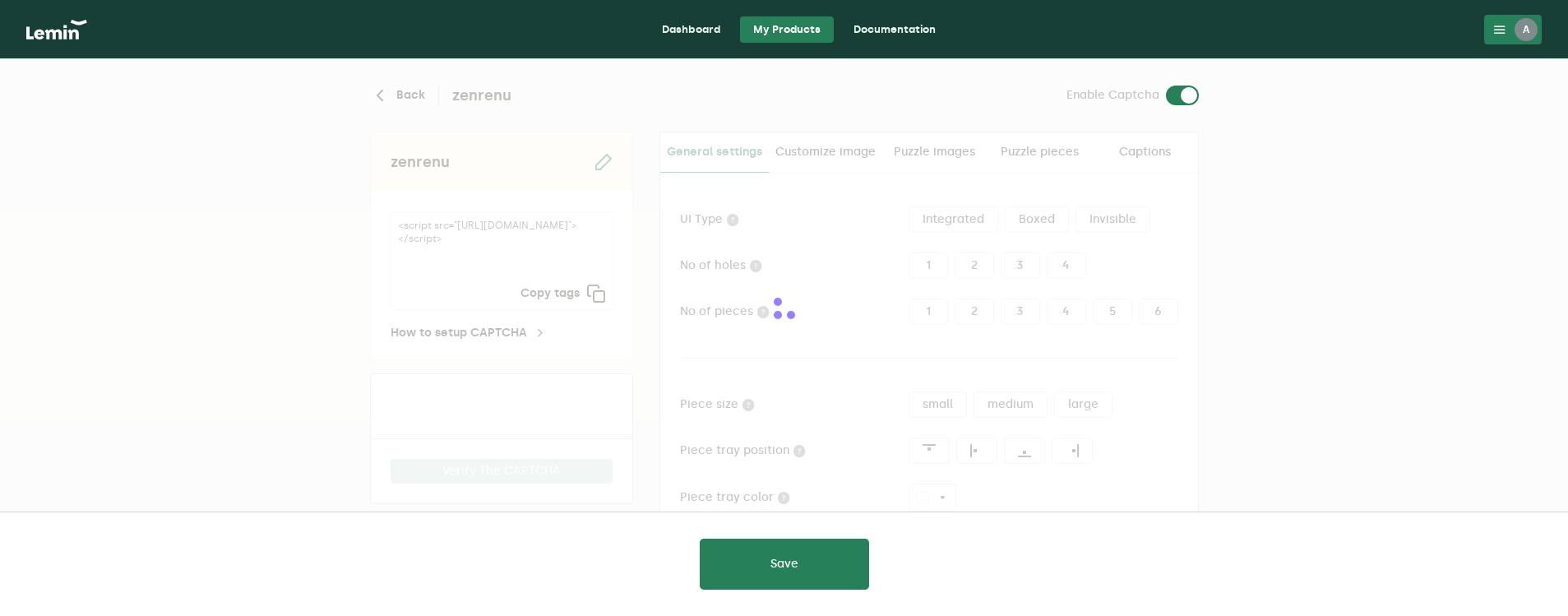
type input "white"
checkbox input "true"
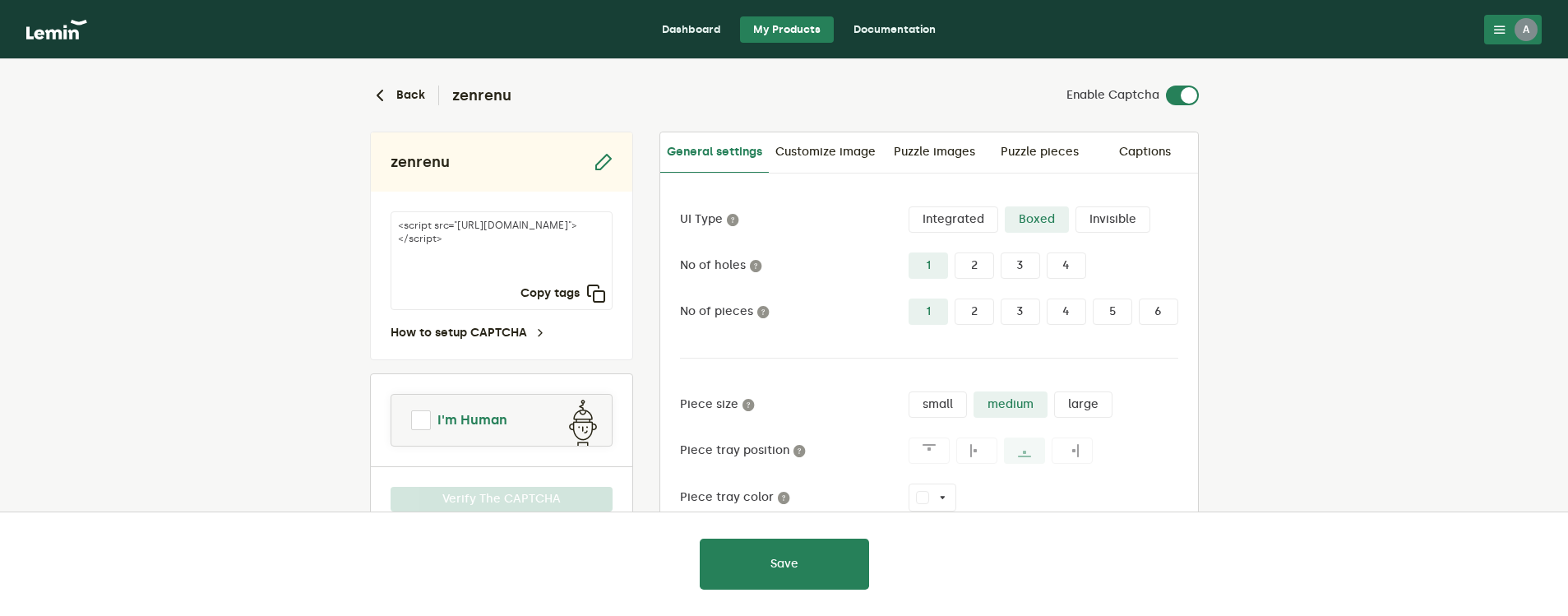
click at [415, 419] on span at bounding box center [421, 421] width 20 height 20
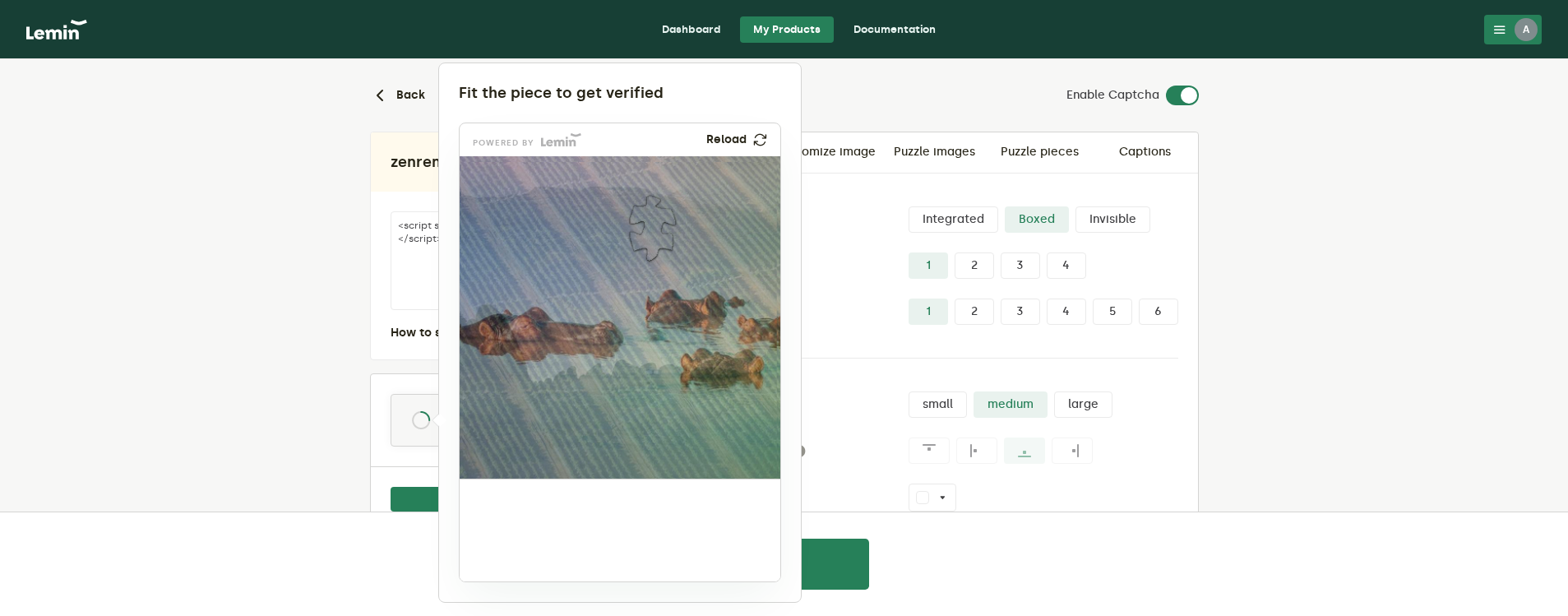
drag, startPoint x: 510, startPoint y: 516, endPoint x: 651, endPoint y: 209, distance: 337.8
click at [651, 209] on img at bounding box center [544, 338] width 532 height 323
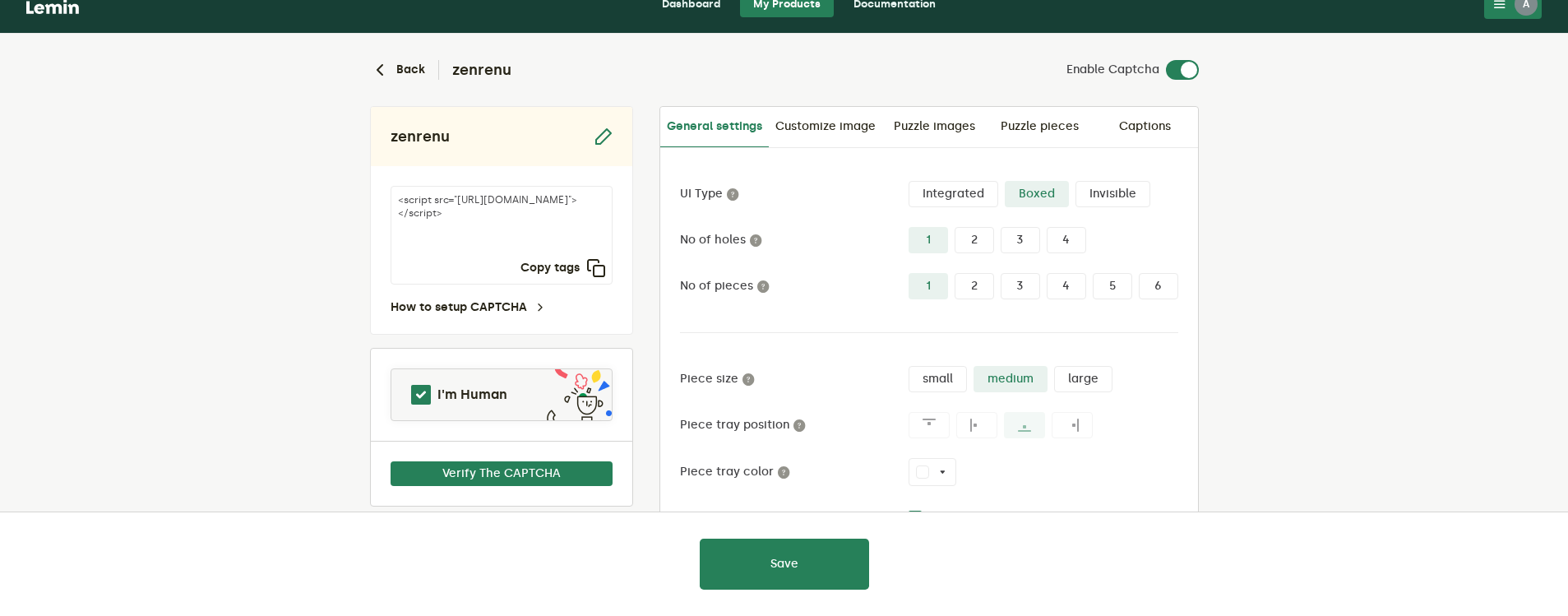
scroll to position [31, 0]
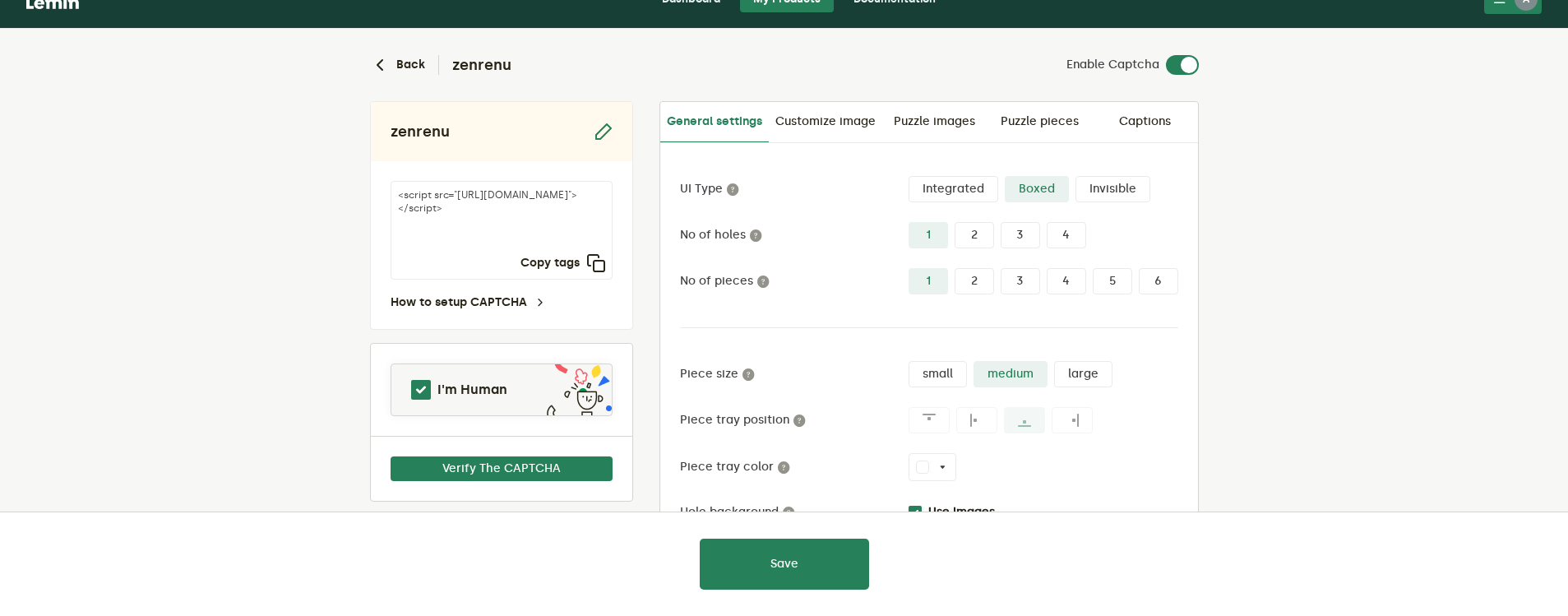
click at [459, 462] on div at bounding box center [784, 308] width 1568 height 616
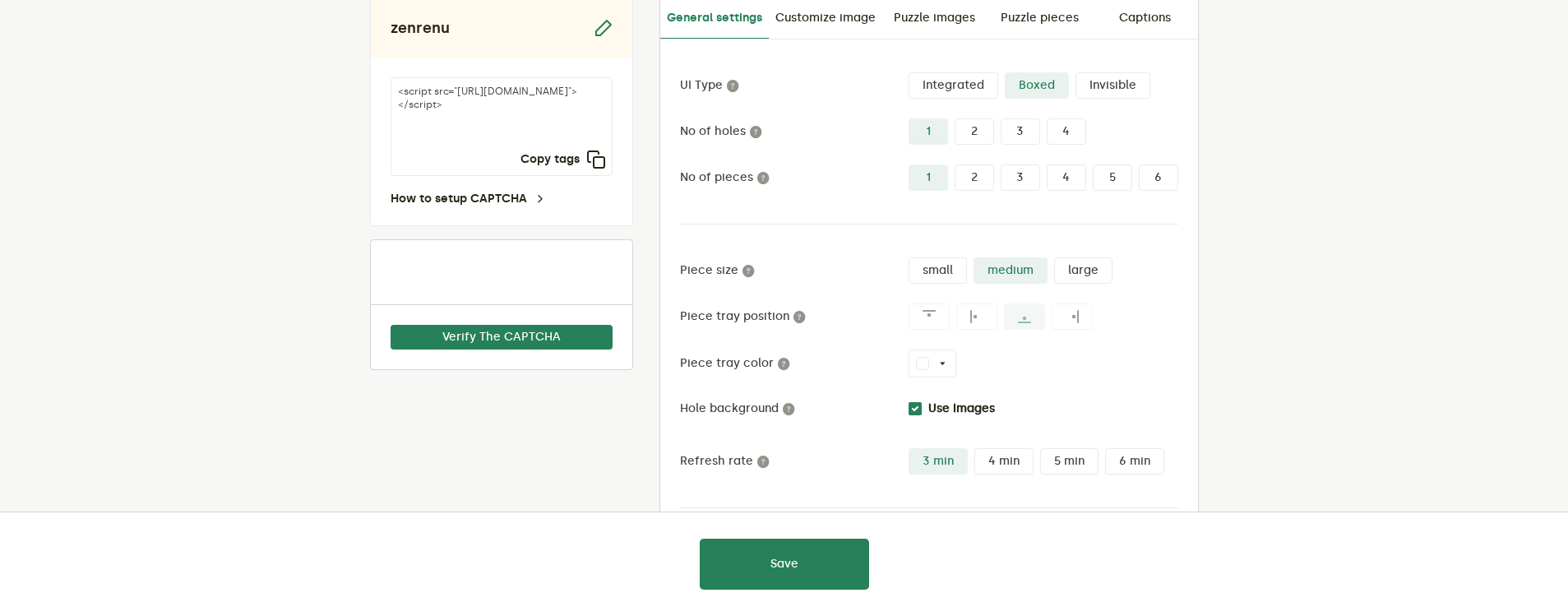
scroll to position [156, 0]
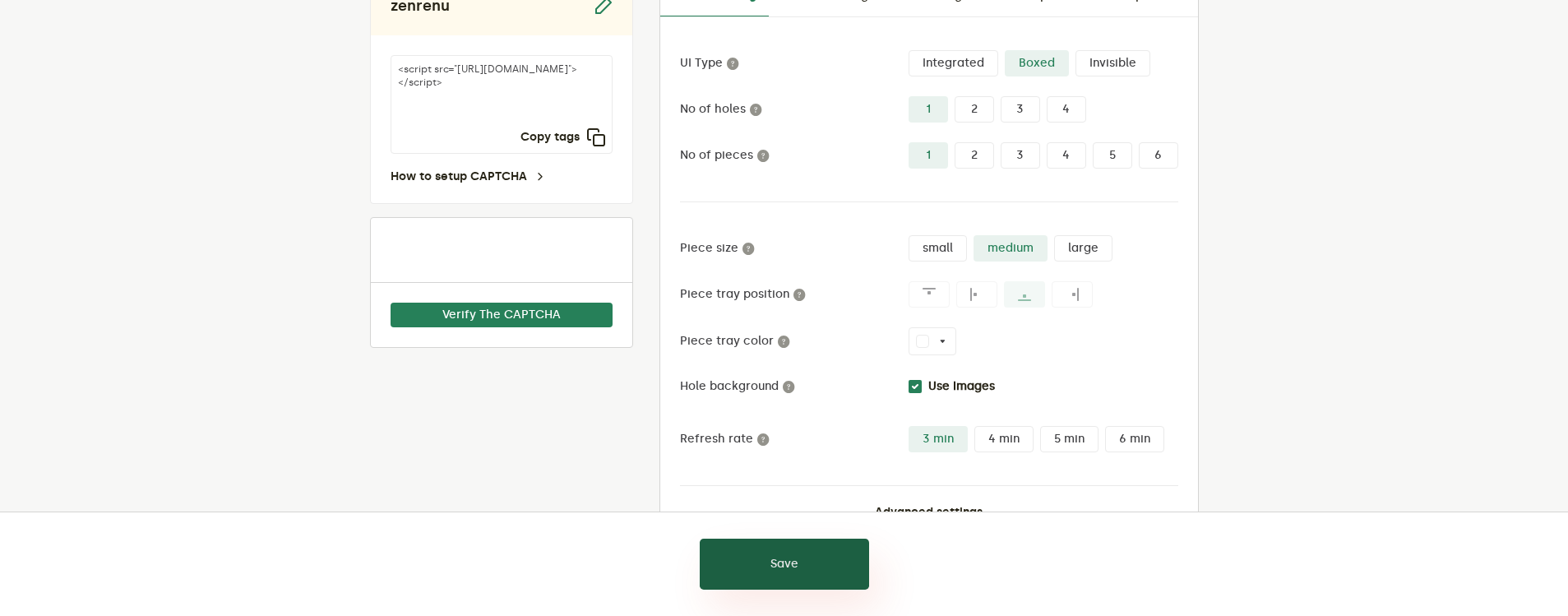
click at [765, 560] on button "Save" at bounding box center [784, 564] width 169 height 51
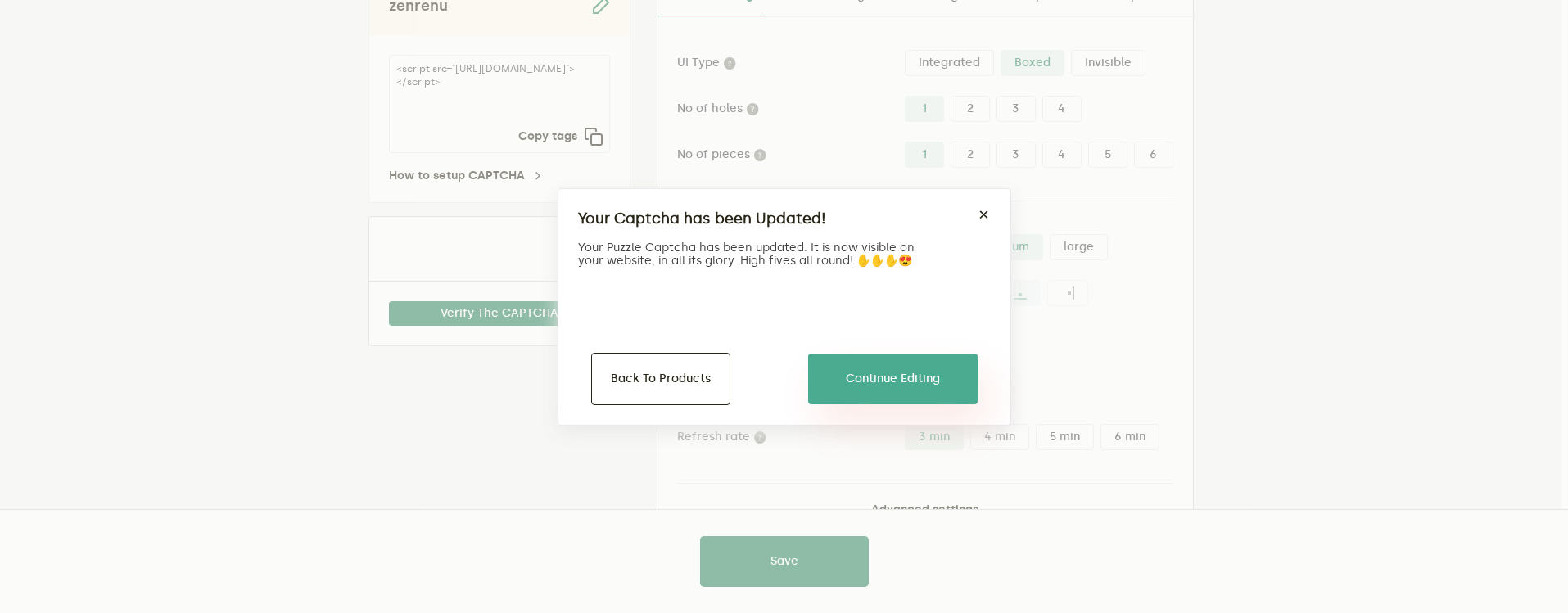
click at [886, 375] on button "Continue Editing" at bounding box center [893, 379] width 170 height 51
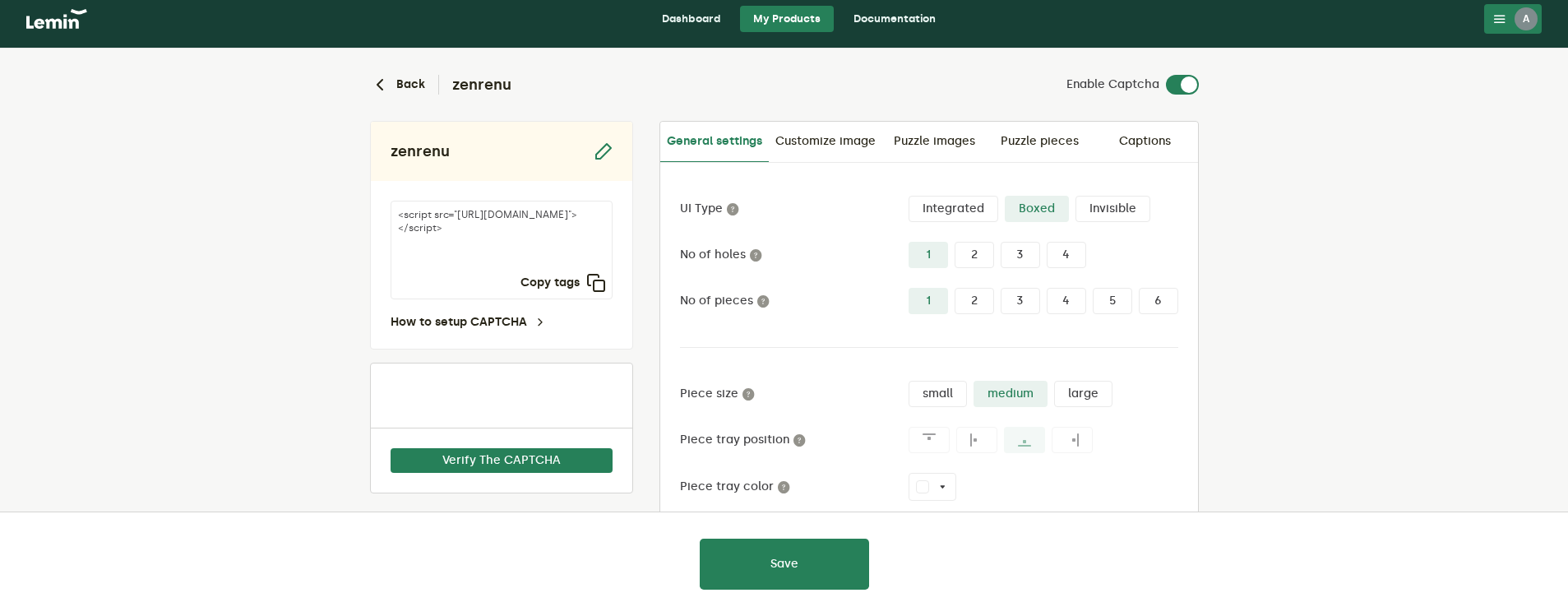
scroll to position [0, 0]
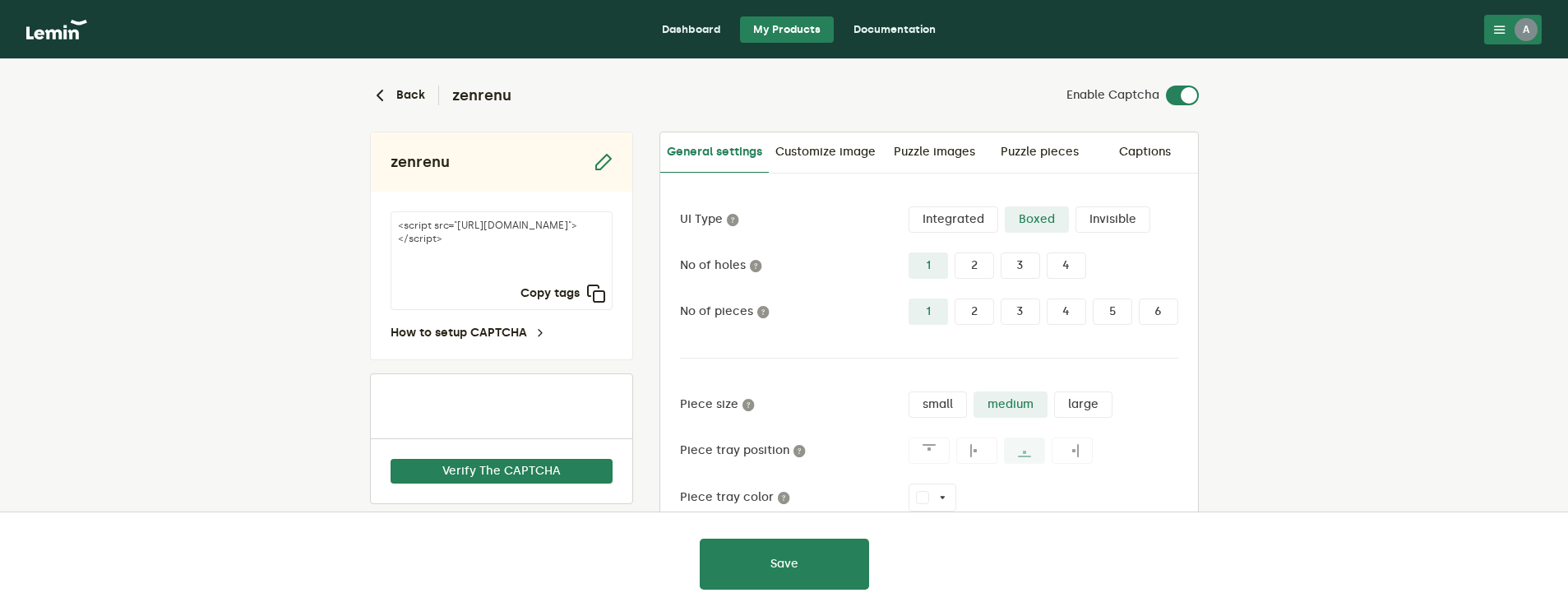
click at [476, 252] on textarea "<script src="[URL][DOMAIN_NAME]"></script>" at bounding box center [501, 260] width 222 height 99
click at [597, 294] on icon "button" at bounding box center [597, 294] width 20 height 20
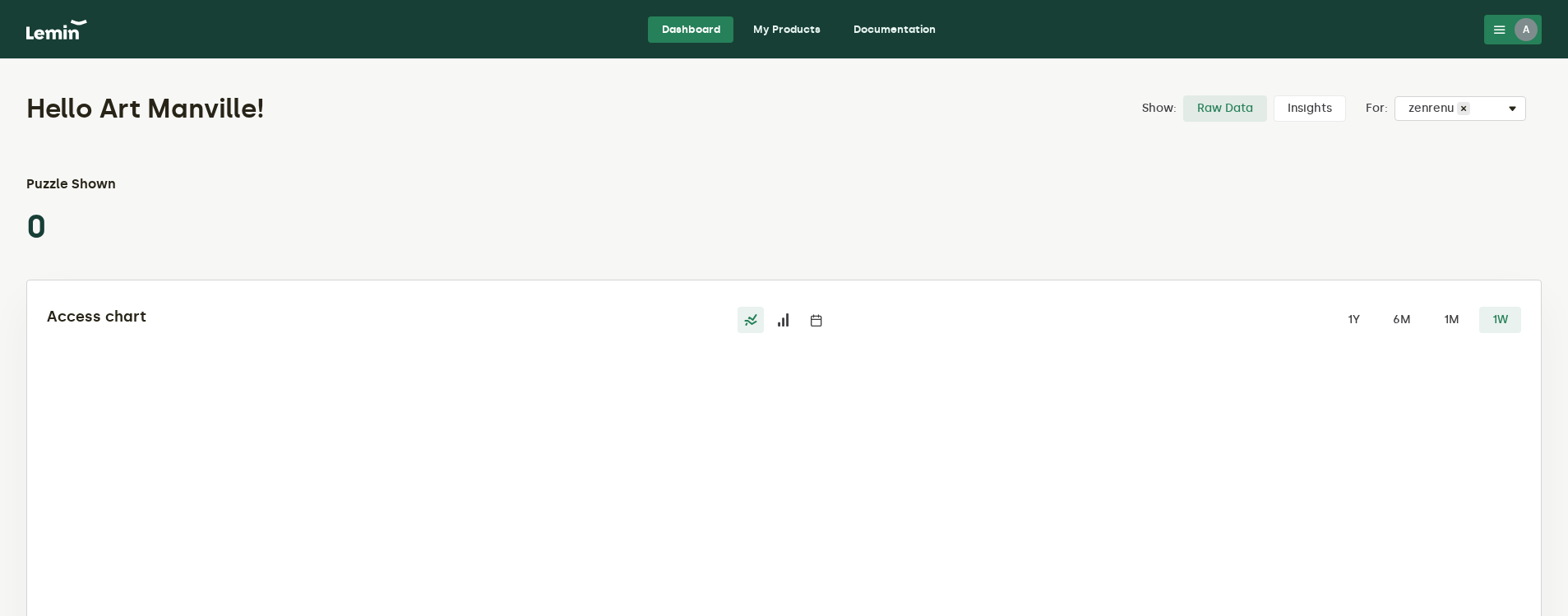
click at [1501, 35] on button "A" at bounding box center [1513, 30] width 58 height 30
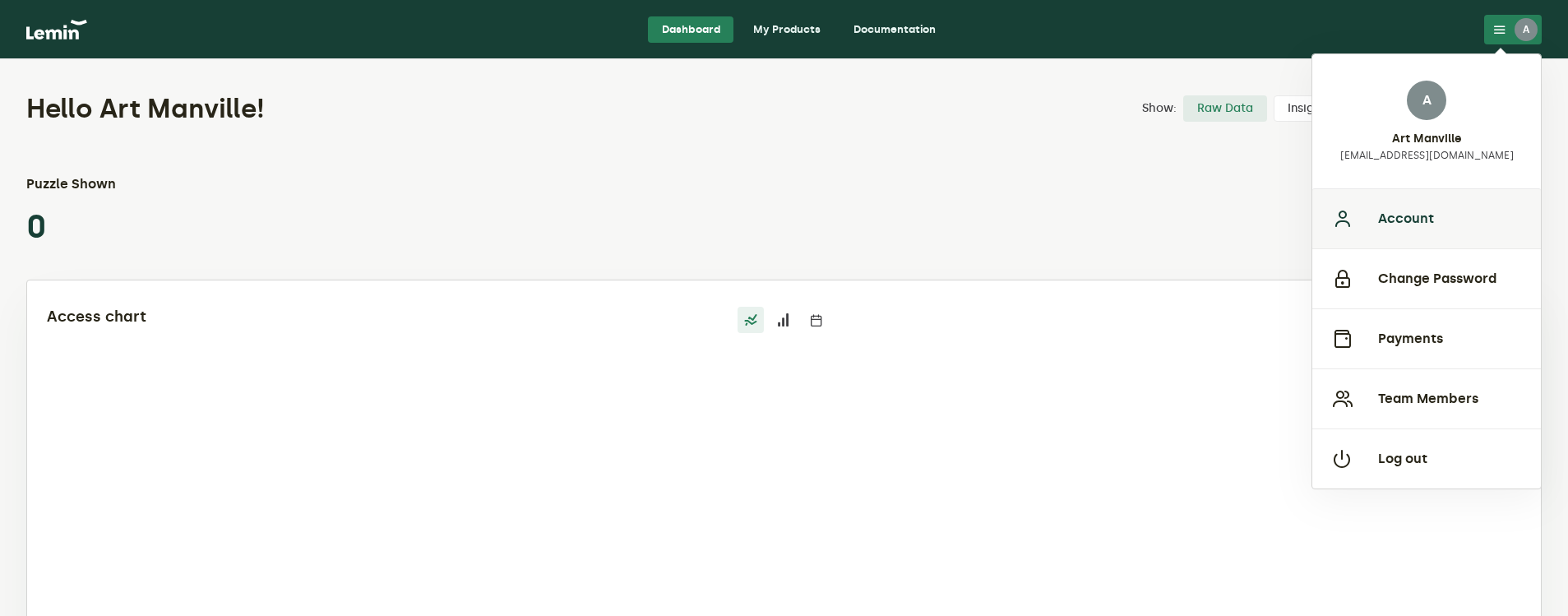
click at [1389, 218] on button "Account" at bounding box center [1426, 218] width 228 height 60
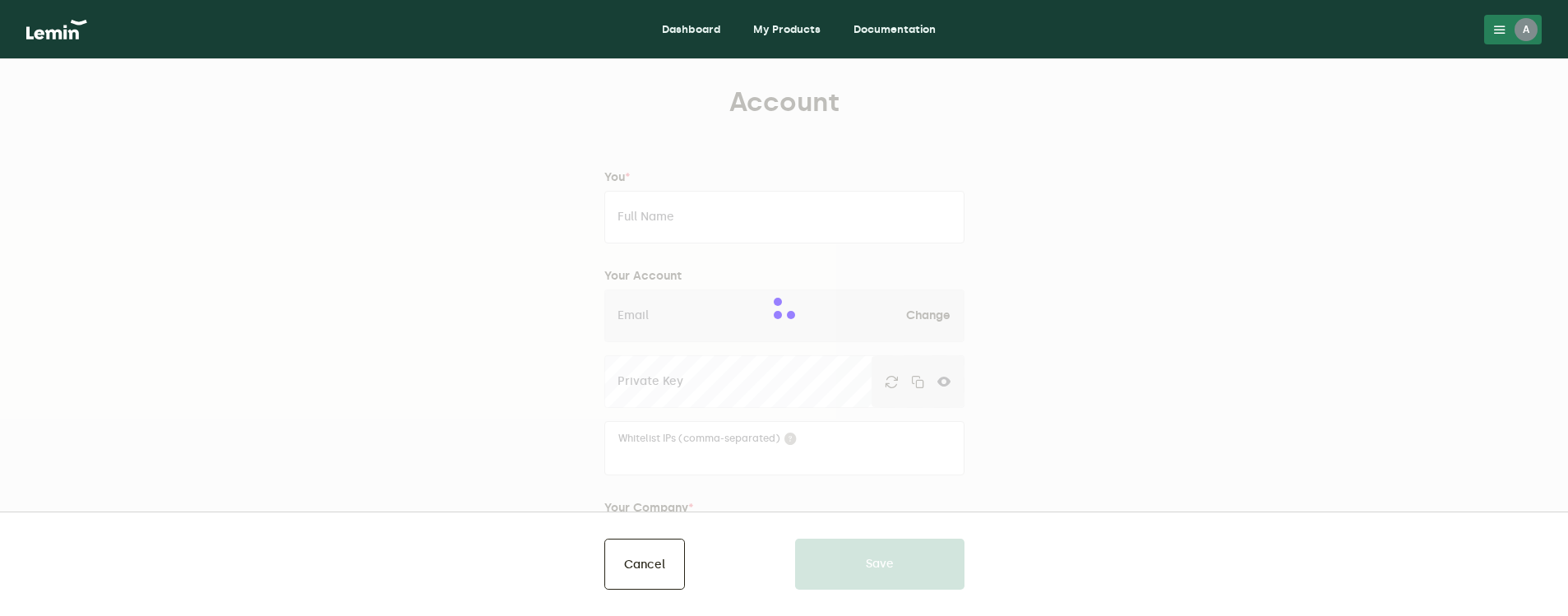
type input "Art Manville"
type input "[EMAIL_ADDRESS][DOMAIN_NAME]"
type input "MAK Vnetures"
type input "[DOMAIN_NAME]"
type input "[PHONE_NUMBER]"
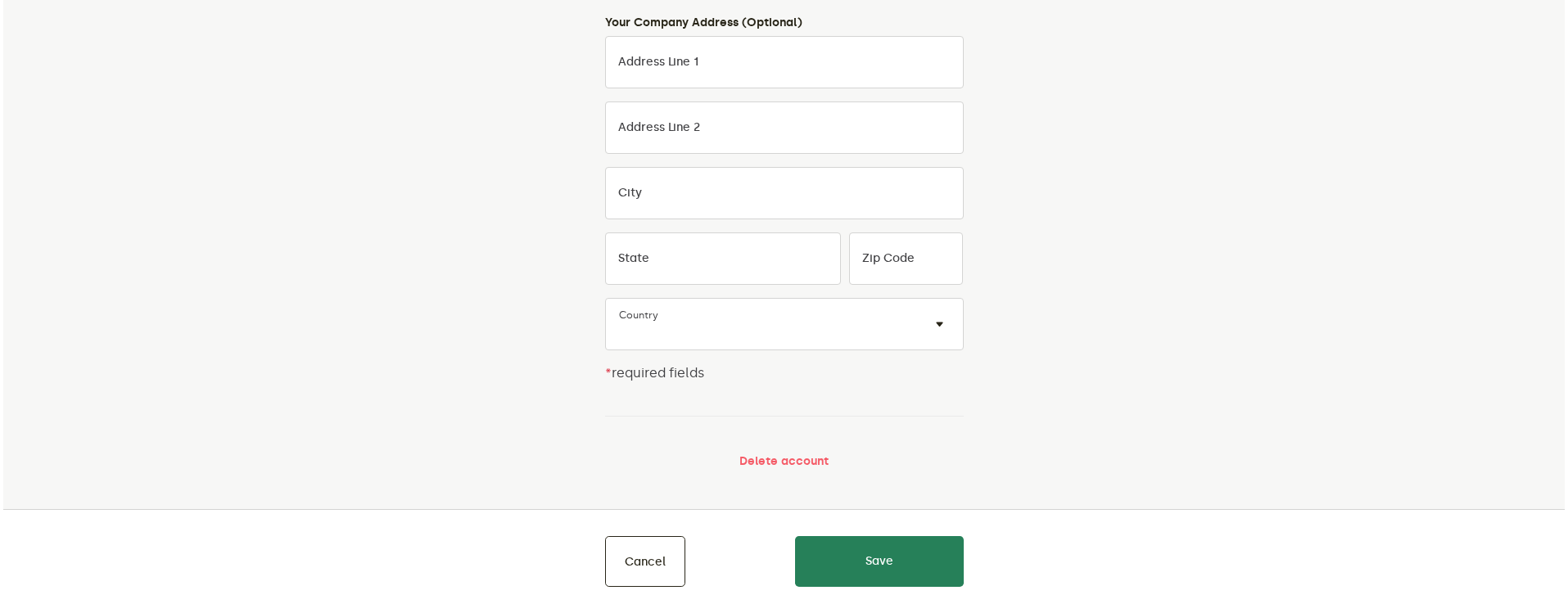
scroll to position [714, 0]
click at [757, 454] on button "Delete account" at bounding box center [781, 459] width 89 height 13
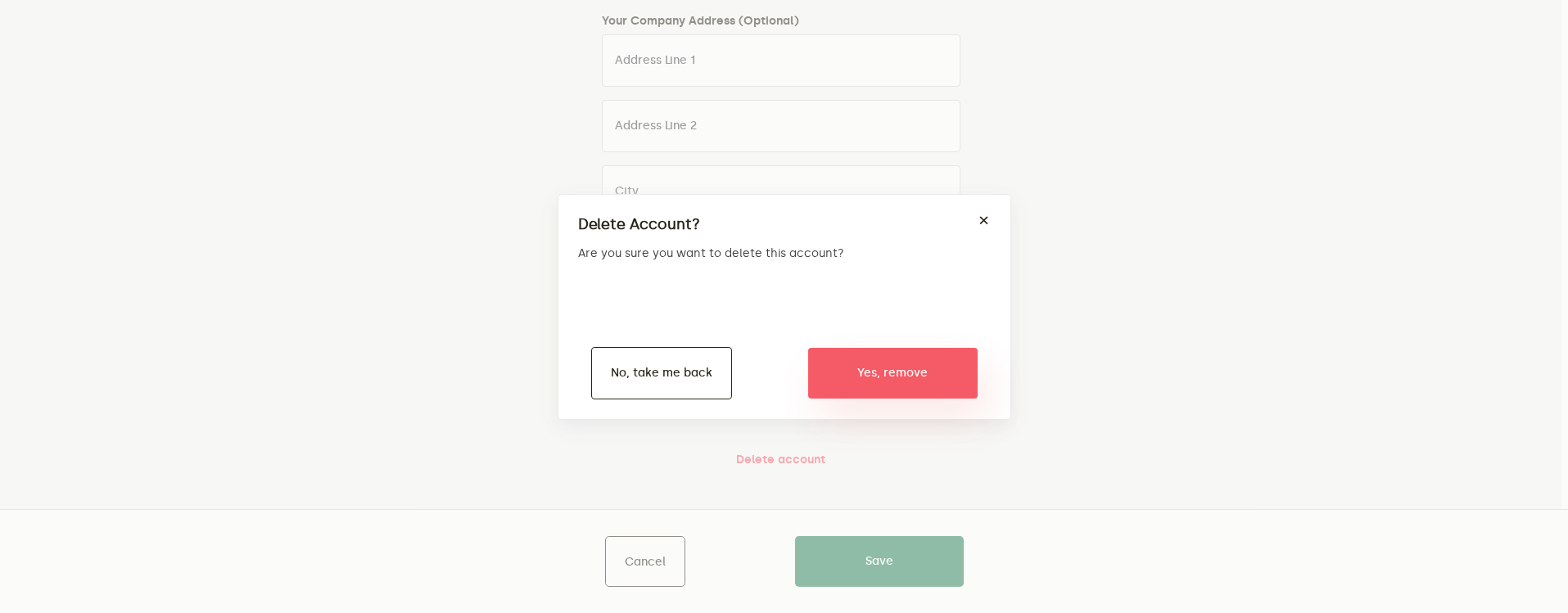
click at [887, 380] on button "Yes, remove" at bounding box center [893, 373] width 170 height 51
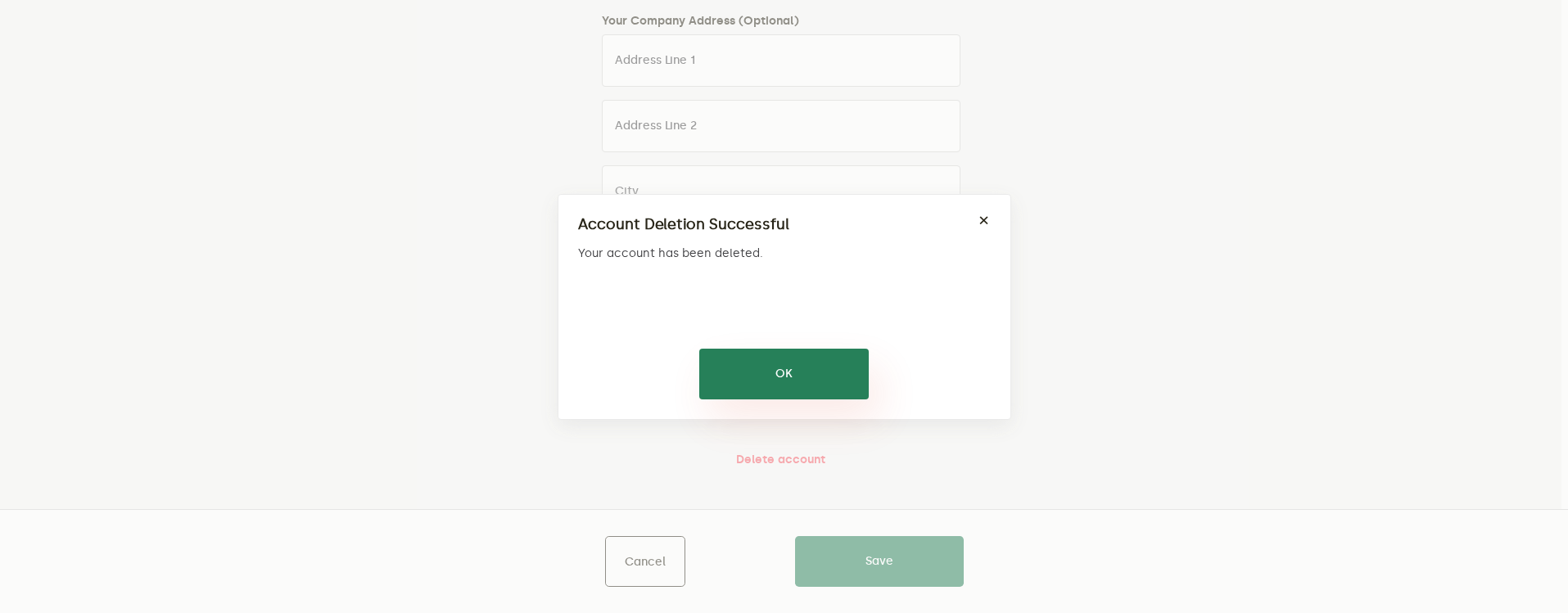
click at [824, 386] on button "OK" at bounding box center [784, 374] width 170 height 51
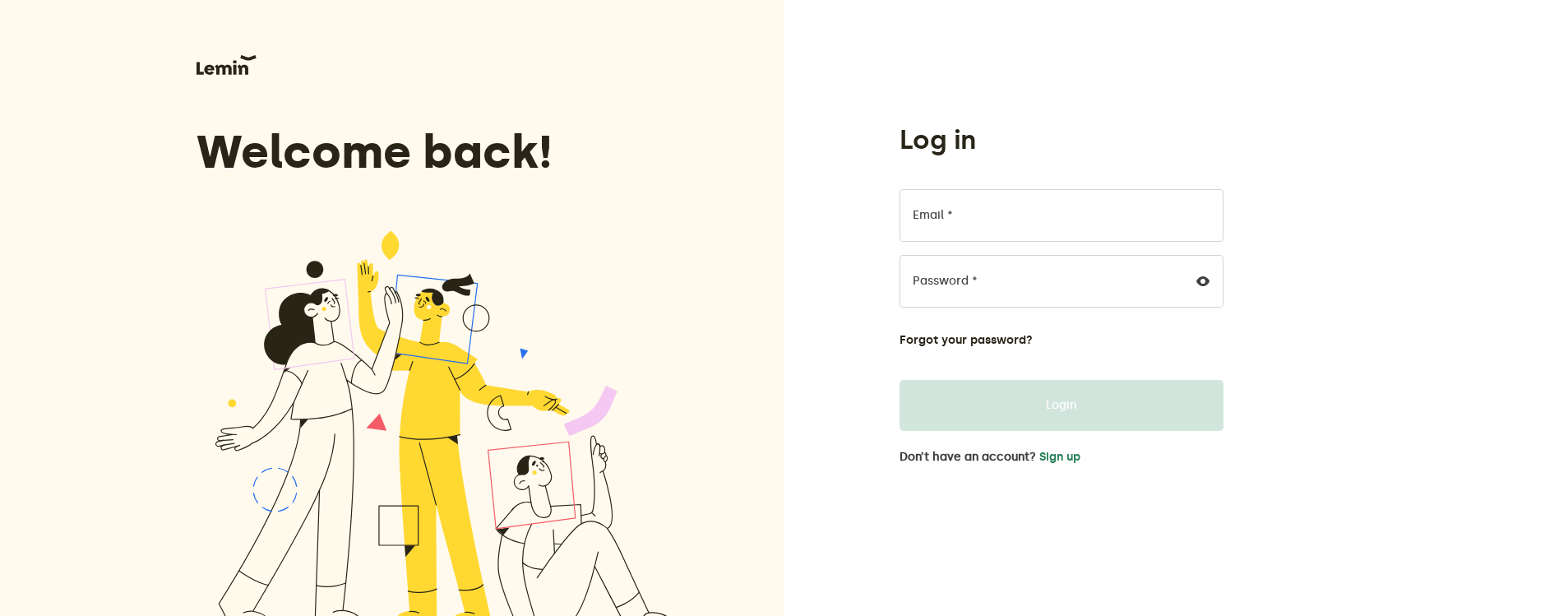
type input "[EMAIL_ADDRESS][DOMAIN_NAME]"
